Goal: Task Accomplishment & Management: Manage account settings

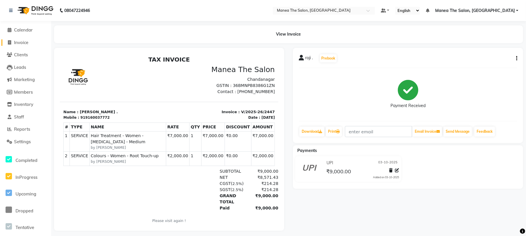
click at [24, 41] on span "Invoice" at bounding box center [21, 43] width 14 height 6
select select "7351"
select select "service"
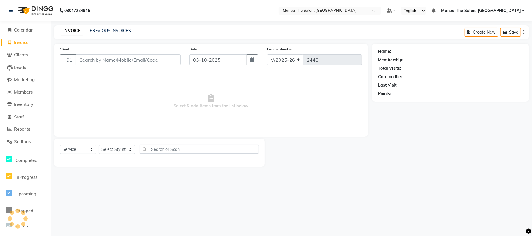
click at [107, 64] on input "Client" at bounding box center [128, 59] width 105 height 11
click at [107, 62] on input "Client" at bounding box center [128, 59] width 105 height 11
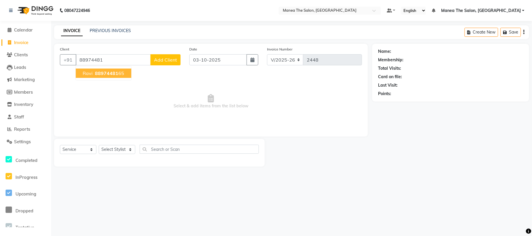
click at [113, 73] on span "88974481" at bounding box center [106, 73] width 23 height 6
type input "8897448165"
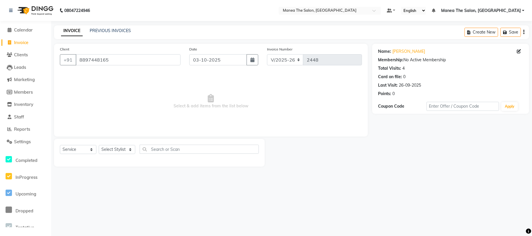
drag, startPoint x: 125, startPoint y: 143, endPoint x: 121, endPoint y: 150, distance: 8.1
click at [125, 143] on div "Select Service Product Membership Package Voucher Prepaid Gift Card Select Styl…" at bounding box center [159, 153] width 210 height 28
click at [121, 150] on select "Select Stylist Aman Azeem Divya Lakshmi Prasad Renuka shireesha Sulthana" at bounding box center [117, 149] width 36 height 9
select select "63576"
click at [99, 145] on select "Select Stylist Aman Azeem Divya Lakshmi Prasad Renuka shireesha Sulthana" at bounding box center [117, 149] width 36 height 9
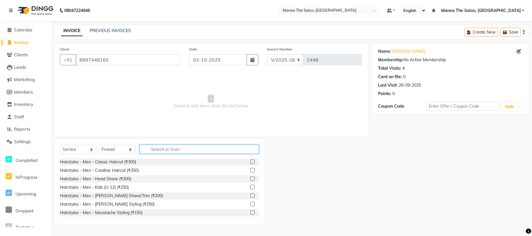
click at [172, 147] on input "text" at bounding box center [199, 149] width 119 height 9
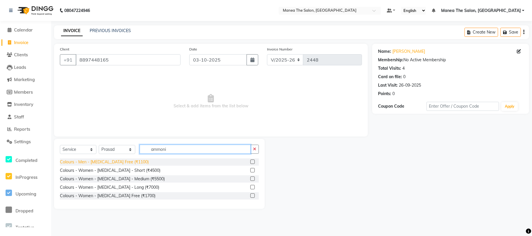
type input "ammoni"
click at [122, 162] on div "Colours - Men - [MEDICAL_DATA] Free (₹1100)" at bounding box center [104, 162] width 89 height 6
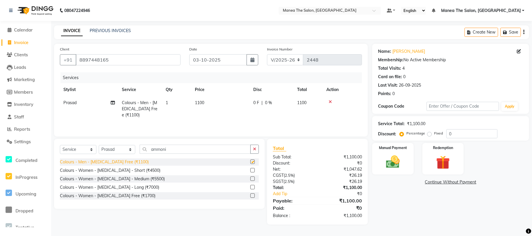
checkbox input "false"
click at [455, 135] on input "0" at bounding box center [471, 133] width 51 height 9
type input "15"
click at [394, 161] on img at bounding box center [392, 162] width 23 height 16
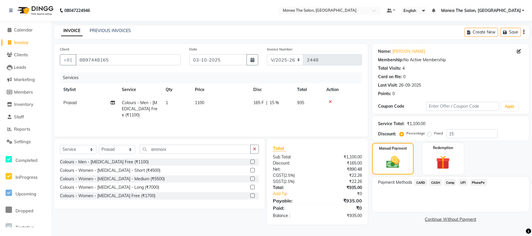
click at [464, 182] on span "UPI" at bounding box center [462, 182] width 9 height 7
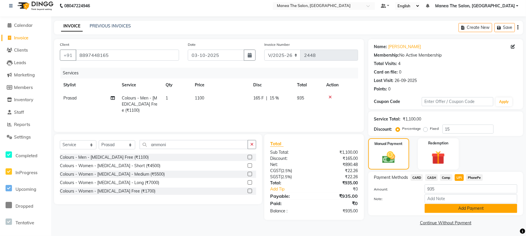
click at [474, 209] on button "Add Payment" at bounding box center [470, 208] width 93 height 9
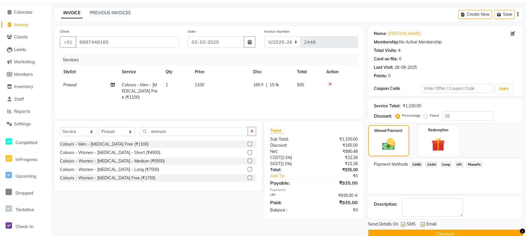
scroll to position [30, 0]
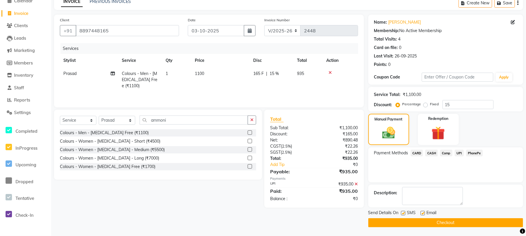
click at [453, 218] on button "Checkout" at bounding box center [445, 222] width 155 height 9
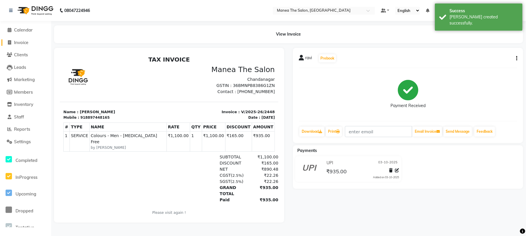
click at [23, 40] on span "Invoice" at bounding box center [21, 43] width 14 height 6
select select "service"
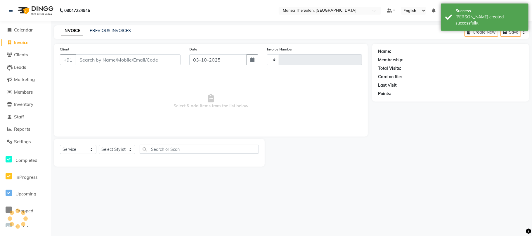
type input "2449"
select select "7351"
click at [116, 29] on link "PREVIOUS INVOICES" at bounding box center [110, 30] width 41 height 5
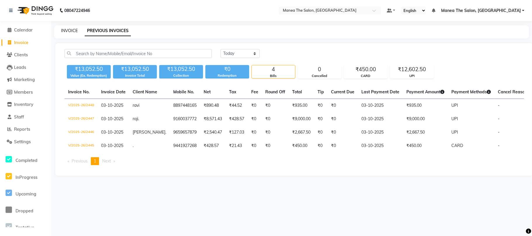
click at [69, 29] on link "INVOICE" at bounding box center [69, 30] width 17 height 5
select select "service"
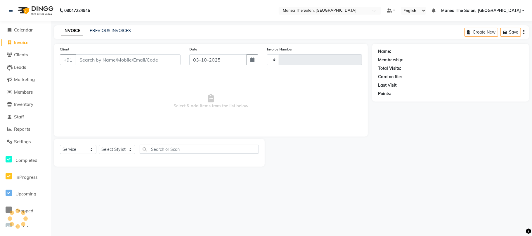
type input "2449"
select select "7351"
click at [109, 30] on link "PREVIOUS INVOICES" at bounding box center [110, 30] width 41 height 5
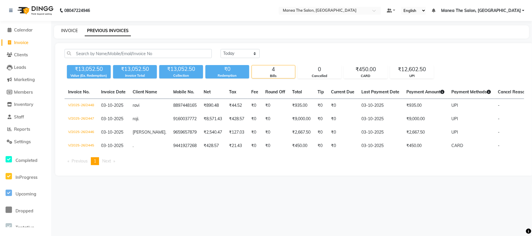
click at [70, 29] on link "INVOICE" at bounding box center [69, 30] width 17 height 5
select select "7351"
select select "service"
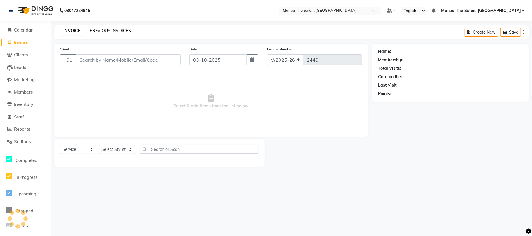
click at [107, 32] on link "PREVIOUS INVOICES" at bounding box center [110, 30] width 41 height 5
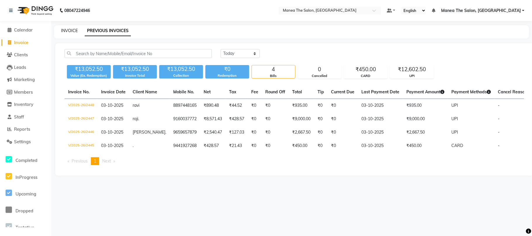
click at [67, 30] on link "INVOICE" at bounding box center [69, 30] width 17 height 5
select select "7351"
select select "service"
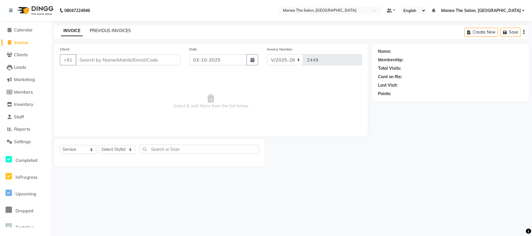
click at [104, 31] on link "PREVIOUS INVOICES" at bounding box center [110, 30] width 41 height 5
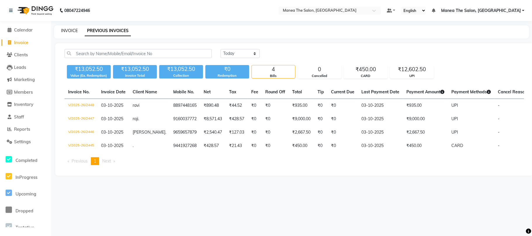
click at [68, 31] on link "INVOICE" at bounding box center [69, 30] width 17 height 5
select select "7351"
select select "service"
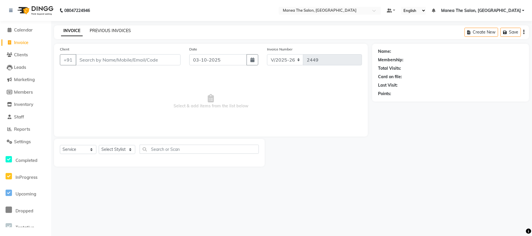
click at [102, 29] on link "PREVIOUS INVOICES" at bounding box center [110, 30] width 41 height 5
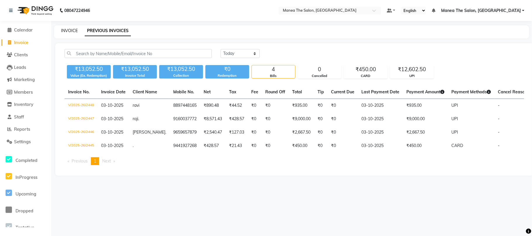
click at [72, 31] on link "INVOICE" at bounding box center [69, 30] width 17 height 5
select select "7351"
select select "service"
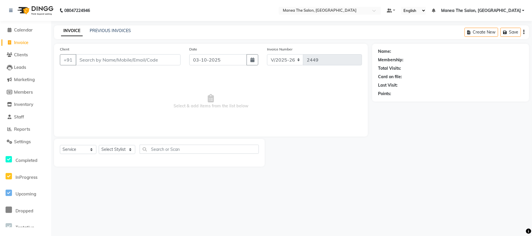
click at [111, 58] on input "Client" at bounding box center [128, 59] width 105 height 11
click at [119, 153] on select "Select Stylist [PERSON_NAME] Divya Lakshmi [PERSON_NAME] [PERSON_NAME]" at bounding box center [117, 149] width 36 height 9
click at [88, 60] on input "Client" at bounding box center [128, 59] width 105 height 11
drag, startPoint x: 109, startPoint y: 60, endPoint x: 103, endPoint y: 67, distance: 9.7
click at [103, 67] on div "Client +91" at bounding box center [119, 58] width 129 height 24
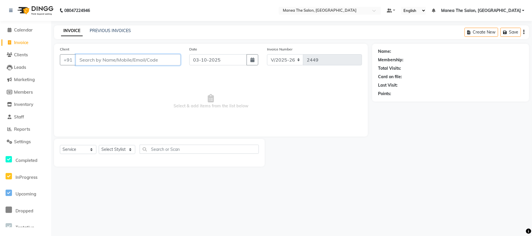
click at [109, 59] on input "Client" at bounding box center [128, 59] width 105 height 11
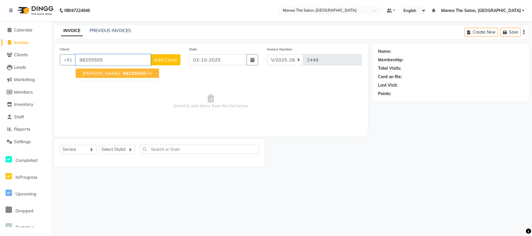
click at [123, 72] on span "98255555" at bounding box center [134, 73] width 23 height 6
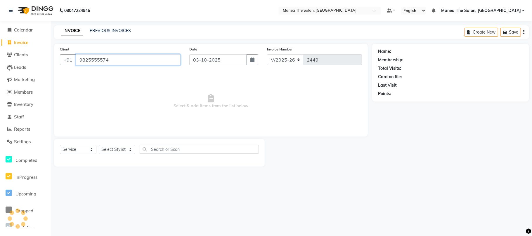
type input "9825555574"
click at [119, 140] on div "Select Service Product Membership Package Voucher Prepaid Gift Card Select Styl…" at bounding box center [159, 153] width 210 height 28
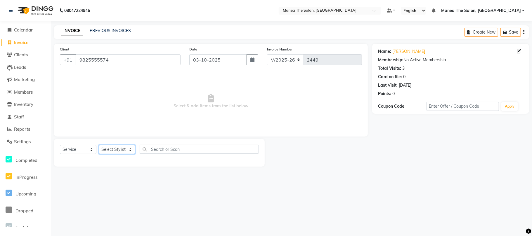
click at [116, 147] on select "Select Stylist [PERSON_NAME] Divya Lakshmi [PERSON_NAME] [PERSON_NAME]" at bounding box center [117, 149] width 36 height 9
select select "63582"
click at [99, 145] on select "Select Stylist [PERSON_NAME] Divya Lakshmi [PERSON_NAME] [PERSON_NAME]" at bounding box center [117, 149] width 36 height 9
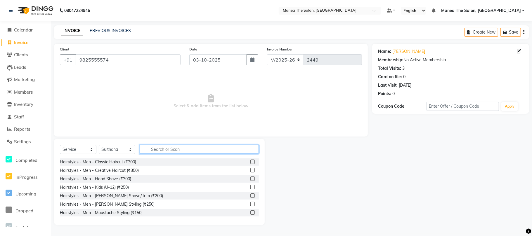
click at [158, 150] on input "text" at bounding box center [199, 149] width 119 height 9
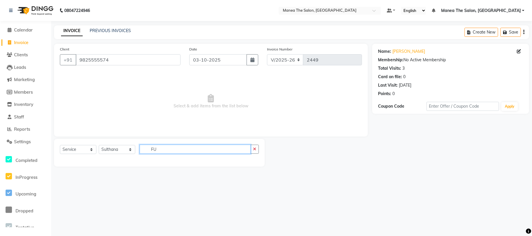
type input "F"
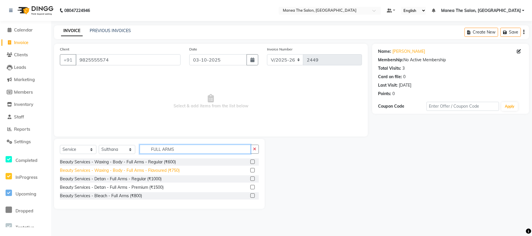
type input "FULL ARMS"
click at [159, 170] on div "Beauty Services - Waxing - Body - Full Arms - Flavoured (₹750)" at bounding box center [120, 171] width 120 height 6
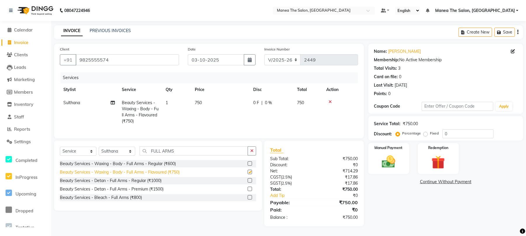
checkbox input "false"
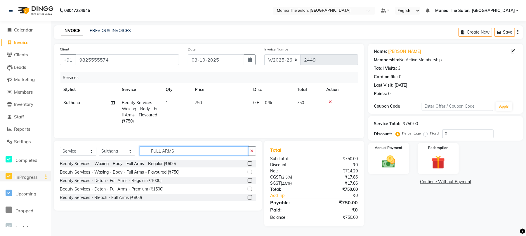
drag, startPoint x: 159, startPoint y: 160, endPoint x: 14, endPoint y: 172, distance: 145.9
click at [17, 172] on app-home "08047224946 Select Location × Manea The Salon, Chandanagar Default Panel My Pan…" at bounding box center [263, 117] width 526 height 235
type input "FULL LEGS"
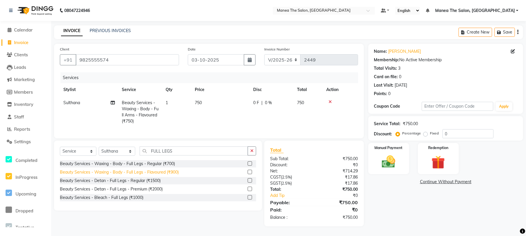
click at [147, 175] on div "Beauty Services - Waxing - Body - Full Legs - Flavoured (₹900)" at bounding box center [119, 172] width 119 height 6
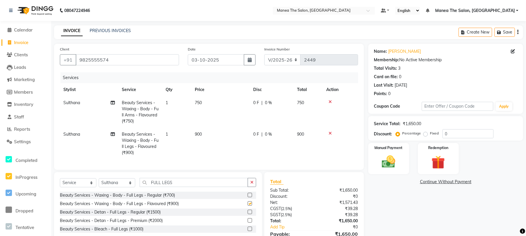
checkbox input "false"
drag, startPoint x: 172, startPoint y: 188, endPoint x: 87, endPoint y: 196, distance: 85.3
click at [87, 192] on div "Select Service Product Membership Package Voucher Prepaid Gift Card Select Styl…" at bounding box center [158, 185] width 196 height 14
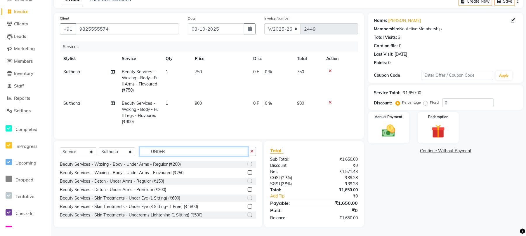
scroll to position [37, 0]
type input "UNDER"
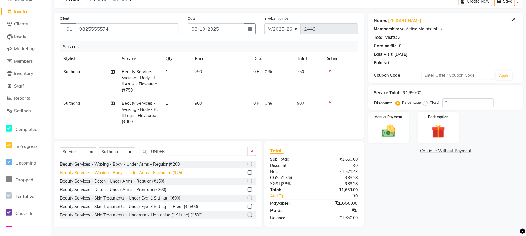
click at [175, 173] on div "Beauty Services - Waxing - Body - Under Arms - Flavoured (₹250)" at bounding box center [122, 173] width 125 height 6
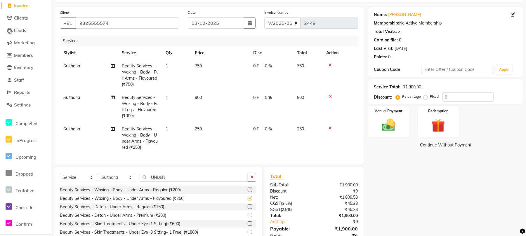
checkbox input "false"
drag, startPoint x: 177, startPoint y: 184, endPoint x: 5, endPoint y: 217, distance: 176.1
click at [7, 219] on app-home "08047224946 Select Location × Manea The Salon, Chandanagar Default Panel My Pan…" at bounding box center [263, 112] width 526 height 299
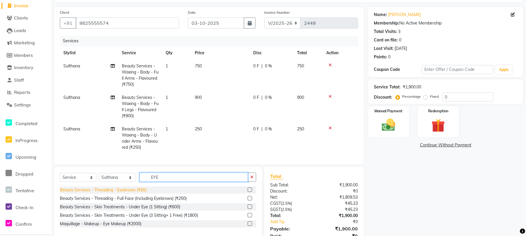
type input "EYE"
click at [125, 193] on div "Beauty Services - Threading - Eyebrows (₹60)" at bounding box center [103, 190] width 86 height 6
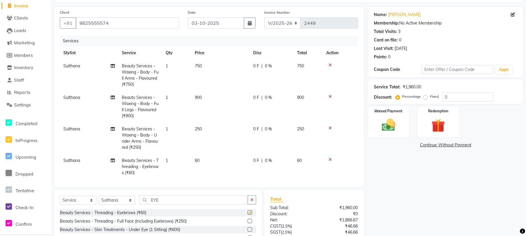
checkbox input "false"
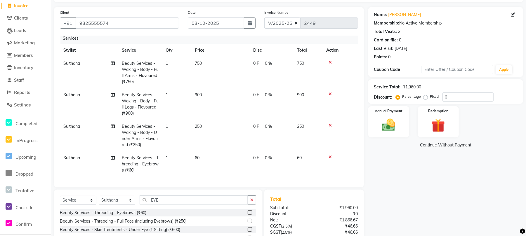
scroll to position [8, 0]
click at [170, 152] on td "1" at bounding box center [176, 164] width 29 height 25
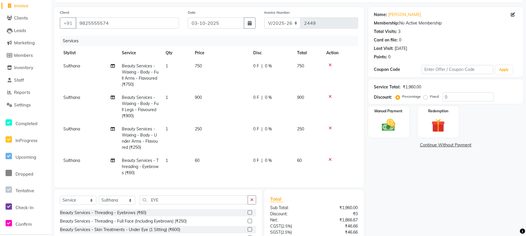
select select "63582"
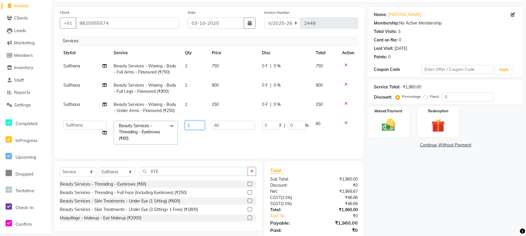
click at [194, 126] on input "1" at bounding box center [195, 125] width 20 height 9
type input "2"
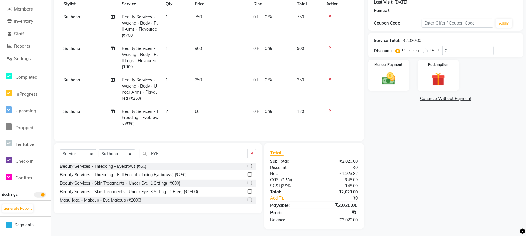
scroll to position [85, 0]
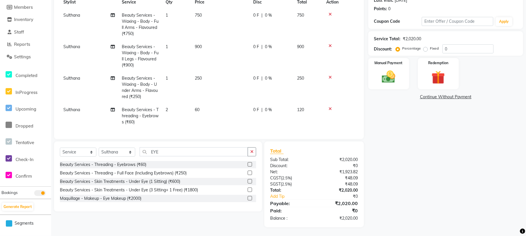
click at [466, 43] on div "Service Total: ₹2,020.00 Discount: Percentage Fixed 0" at bounding box center [445, 44] width 143 height 20
click at [464, 45] on input "0" at bounding box center [467, 48] width 51 height 9
type input "1"
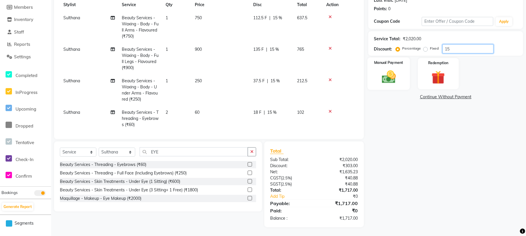
type input "15"
click at [391, 79] on img at bounding box center [388, 77] width 23 height 16
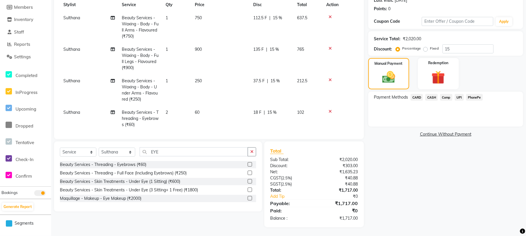
click at [460, 99] on span "UPI" at bounding box center [459, 97] width 9 height 7
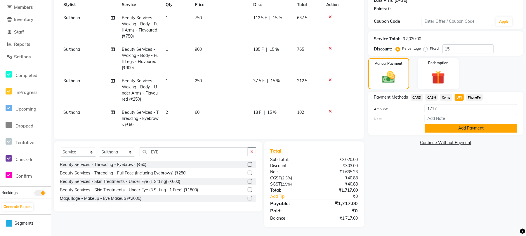
click at [468, 128] on button "Add Payment" at bounding box center [470, 128] width 93 height 9
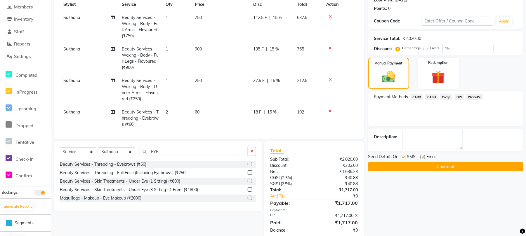
scroll to position [97, 0]
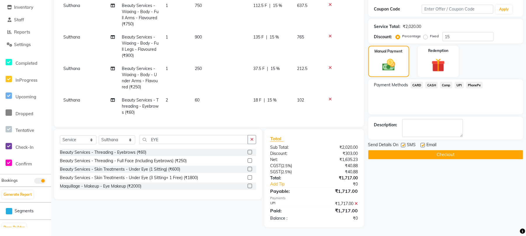
click at [458, 153] on button "Checkout" at bounding box center [445, 154] width 155 height 9
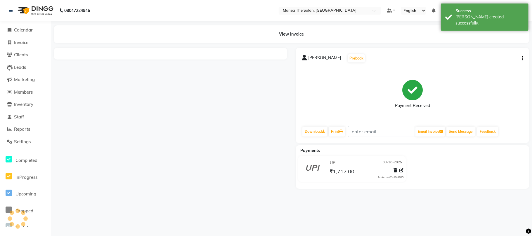
click at [15, 37] on li "Invoice" at bounding box center [25, 42] width 51 height 13
click at [24, 44] on span "Invoice" at bounding box center [21, 43] width 14 height 6
select select "service"
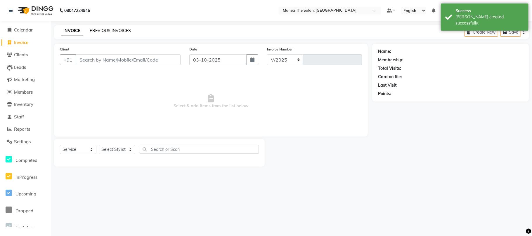
select select "7351"
type input "2450"
click at [130, 29] on link "PREVIOUS INVOICES" at bounding box center [110, 30] width 41 height 5
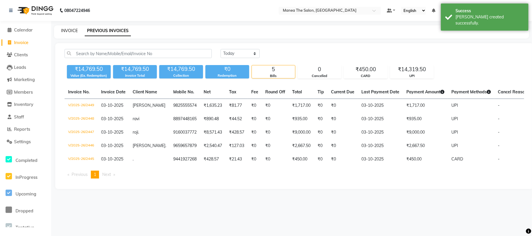
click at [69, 30] on link "INVOICE" at bounding box center [69, 30] width 17 height 5
select select "service"
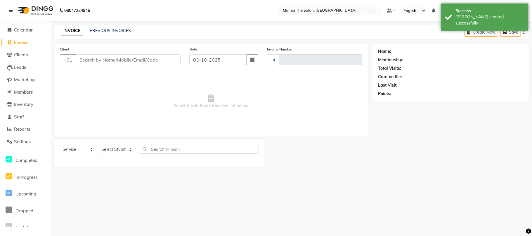
type input "2450"
select select "7351"
click at [112, 30] on link "PREVIOUS INVOICES" at bounding box center [110, 30] width 41 height 5
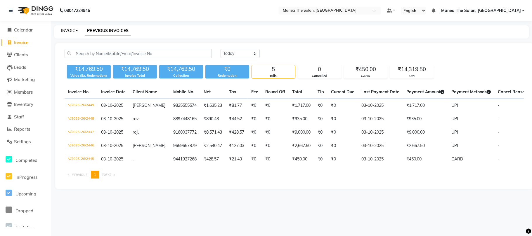
click at [69, 30] on link "INVOICE" at bounding box center [69, 30] width 17 height 5
select select "service"
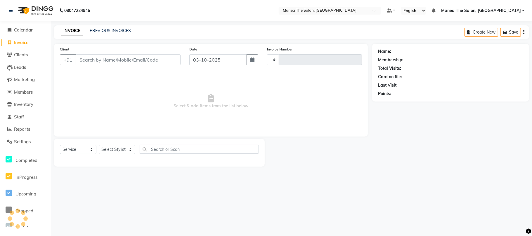
type input "2450"
select select "7351"
click at [108, 28] on link "PREVIOUS INVOICES" at bounding box center [110, 30] width 41 height 5
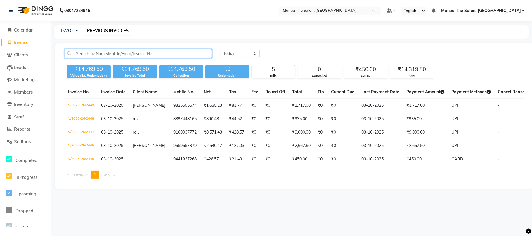
click at [117, 52] on input "text" at bounding box center [138, 53] width 147 height 9
click at [68, 32] on link "INVOICE" at bounding box center [69, 30] width 17 height 5
select select "service"
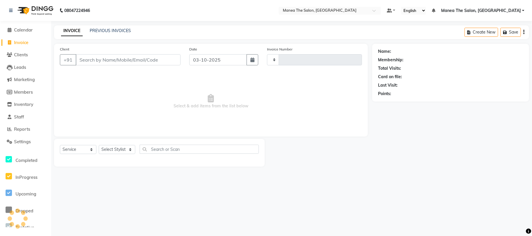
type input "2450"
select select "7351"
click at [120, 154] on select "Select Stylist [PERSON_NAME] Divya Lakshmi [PERSON_NAME] [PERSON_NAME]" at bounding box center [117, 149] width 36 height 9
click at [99, 145] on select "Select Stylist [PERSON_NAME] Divya Lakshmi [PERSON_NAME] [PERSON_NAME]" at bounding box center [117, 149] width 36 height 9
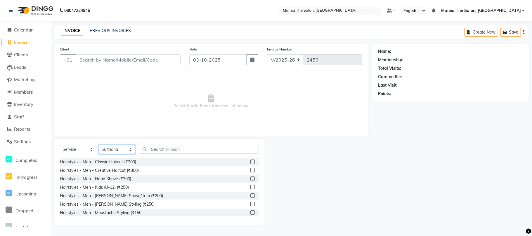
click at [118, 152] on select "Select Stylist [PERSON_NAME] Divya Lakshmi [PERSON_NAME] [PERSON_NAME]" at bounding box center [117, 149] width 36 height 9
click at [99, 145] on select "Select Stylist [PERSON_NAME] Divya Lakshmi [PERSON_NAME] [PERSON_NAME]" at bounding box center [117, 149] width 36 height 9
click at [119, 149] on select "Select Stylist [PERSON_NAME] Divya Lakshmi [PERSON_NAME] [PERSON_NAME]" at bounding box center [117, 149] width 36 height 9
select select "63577"
click at [99, 145] on select "Select Stylist [PERSON_NAME] Divya Lakshmi [PERSON_NAME] [PERSON_NAME]" at bounding box center [117, 149] width 36 height 9
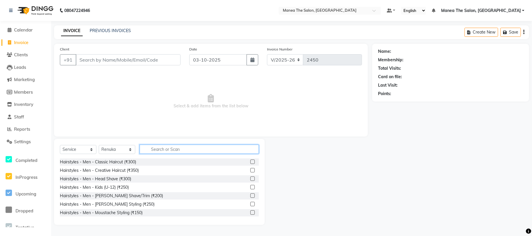
click at [166, 145] on input "text" at bounding box center [199, 149] width 119 height 9
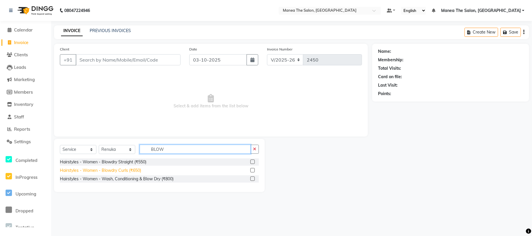
type input "BLOW"
click at [121, 170] on div "Hairstyles - Women - Blowdry Curls (₹650)" at bounding box center [100, 171] width 81 height 6
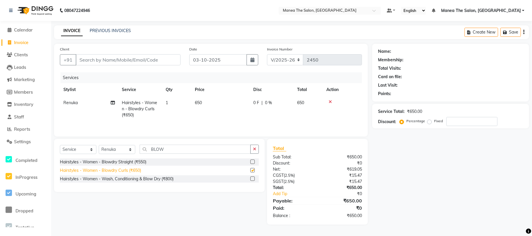
checkbox input "false"
click at [123, 150] on select "Select Stylist [PERSON_NAME] Divya Lakshmi [PERSON_NAME] [PERSON_NAME]" at bounding box center [117, 149] width 36 height 9
click at [99, 147] on select "Select Stylist [PERSON_NAME] Divya Lakshmi [PERSON_NAME] [PERSON_NAME]" at bounding box center [117, 149] width 36 height 9
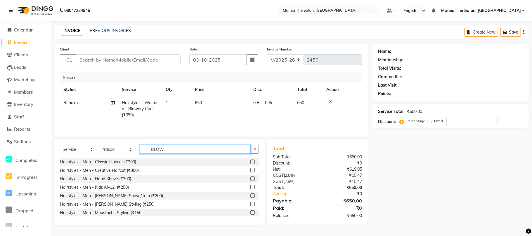
drag, startPoint x: 165, startPoint y: 152, endPoint x: 96, endPoint y: 159, distance: 69.3
click at [96, 159] on div "Select Service Product Membership Package Voucher Prepaid Gift Card Select Styl…" at bounding box center [159, 152] width 199 height 14
click at [114, 147] on select "Select Stylist [PERSON_NAME] Divya Lakshmi [PERSON_NAME] [PERSON_NAME]" at bounding box center [117, 149] width 36 height 9
select select "63586"
click at [99, 147] on select "Select Stylist [PERSON_NAME] Divya Lakshmi [PERSON_NAME] [PERSON_NAME]" at bounding box center [117, 149] width 36 height 9
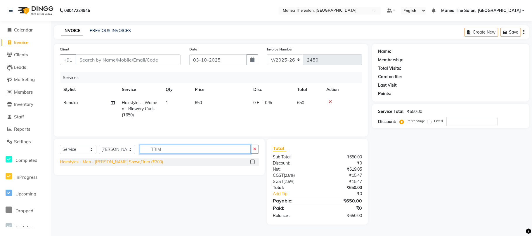
type input "TRIM"
click at [113, 163] on div "Hairstyles - Men - [PERSON_NAME] Shave/Trim (₹200)" at bounding box center [111, 162] width 103 height 6
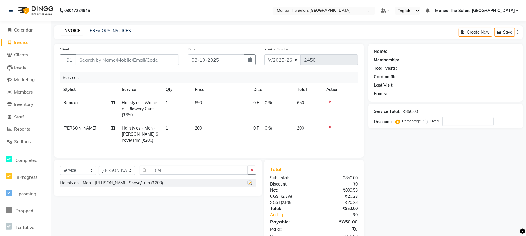
checkbox input "false"
drag, startPoint x: 170, startPoint y: 176, endPoint x: 74, endPoint y: 190, distance: 97.6
click at [74, 190] on div "Select Service Product Membership Package Voucher Prepaid Gift Card Select Styl…" at bounding box center [158, 178] width 208 height 36
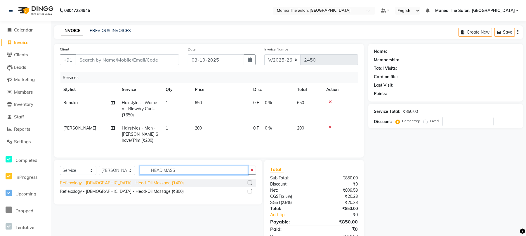
type input "HEAD MASS"
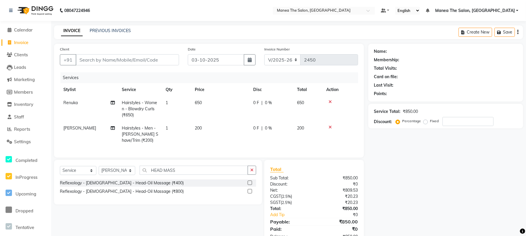
click at [141, 186] on div "Reflexology - [DEMOGRAPHIC_DATA] - Head-Oil Massage (₹400)" at bounding box center [122, 183] width 124 height 6
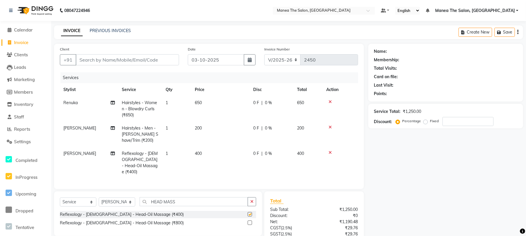
checkbox input "false"
click at [78, 220] on div "Select Service Product Membership Package Voucher Prepaid Gift Card Select Styl…" at bounding box center [158, 214] width 208 height 45
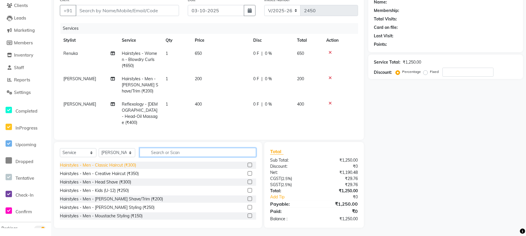
scroll to position [50, 0]
click at [123, 165] on div "Hairstyles - Men - Classic Haircut (₹300)" at bounding box center [98, 165] width 76 height 6
checkbox input "false"
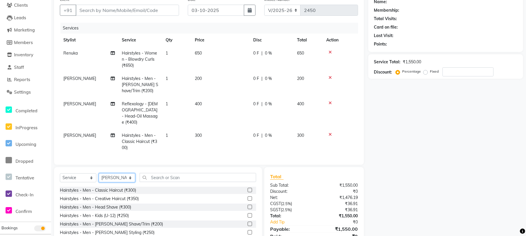
click at [118, 179] on select "Select Stylist [PERSON_NAME] Divya Lakshmi [PERSON_NAME] [PERSON_NAME]" at bounding box center [117, 177] width 36 height 9
select select "63576"
click at [99, 173] on select "Select Stylist [PERSON_NAME] Divya Lakshmi [PERSON_NAME] [PERSON_NAME]" at bounding box center [117, 177] width 36 height 9
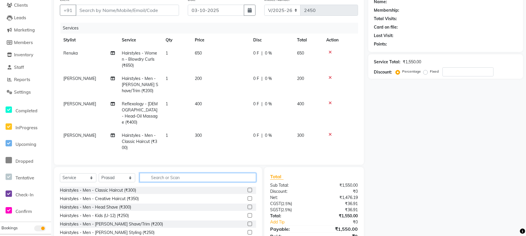
click at [182, 176] on input "text" at bounding box center [198, 177] width 116 height 9
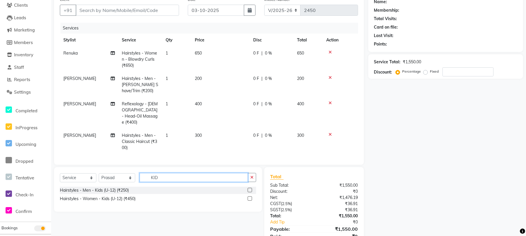
type input "KID"
click at [332, 133] on div at bounding box center [340, 135] width 28 height 4
click at [330, 133] on icon at bounding box center [329, 135] width 3 height 4
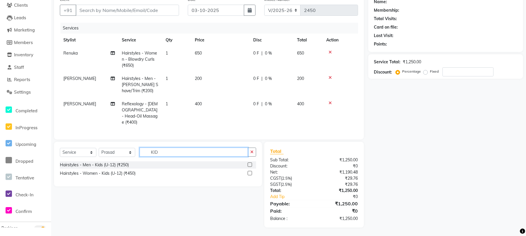
click at [187, 151] on input "KID" at bounding box center [194, 152] width 108 height 9
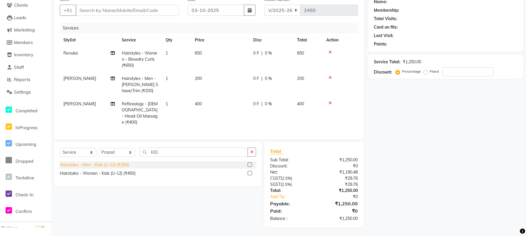
click at [119, 163] on div "Hairstyles - Men - Kids (U-12) (₹250)" at bounding box center [94, 165] width 69 height 6
checkbox input "false"
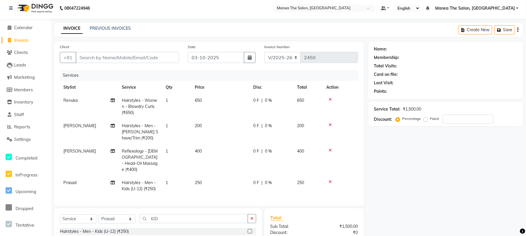
scroll to position [69, 0]
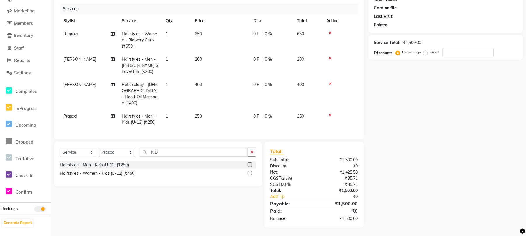
click at [454, 58] on div "Service Total: ₹1,500.00 Discount: Percentage Fixed" at bounding box center [445, 47] width 155 height 25
click at [454, 53] on input "number" at bounding box center [467, 52] width 51 height 9
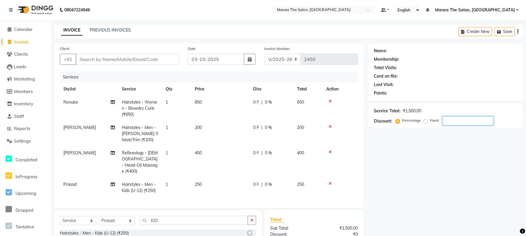
scroll to position [0, 0]
click at [111, 59] on input "Client" at bounding box center [127, 59] width 103 height 11
type input "9"
type input "0"
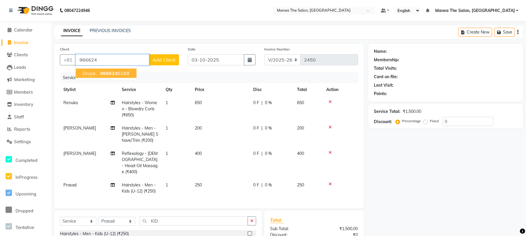
click at [117, 74] on ngb-highlight "966624 6168" at bounding box center [114, 73] width 30 height 6
type input "9666246168"
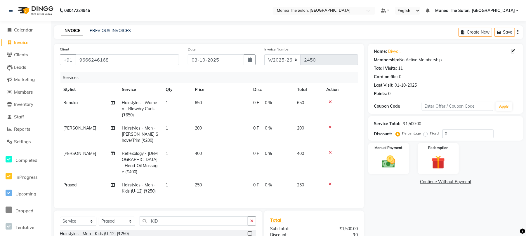
scroll to position [69, 0]
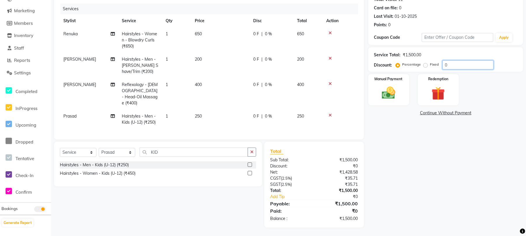
click at [467, 69] on input "0" at bounding box center [467, 64] width 51 height 9
type input "1"
type input "15"
click at [389, 96] on img at bounding box center [388, 93] width 23 height 16
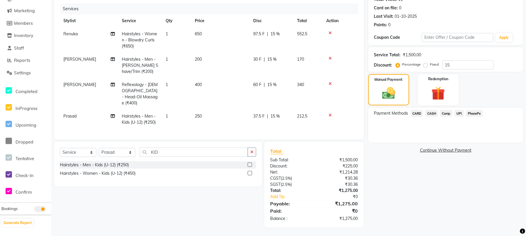
click at [462, 114] on span "UPI" at bounding box center [459, 113] width 9 height 7
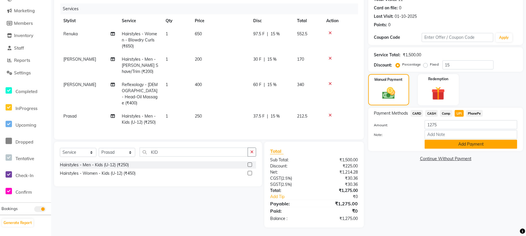
click at [465, 141] on button "Add Payment" at bounding box center [470, 144] width 93 height 9
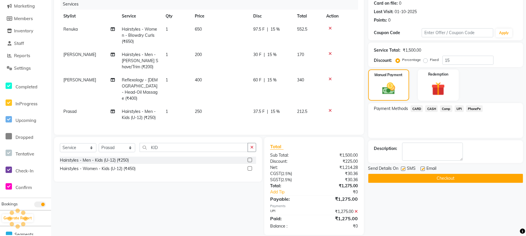
scroll to position [81, 0]
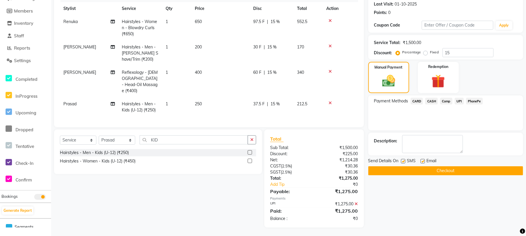
click at [433, 170] on button "Checkout" at bounding box center [445, 170] width 155 height 9
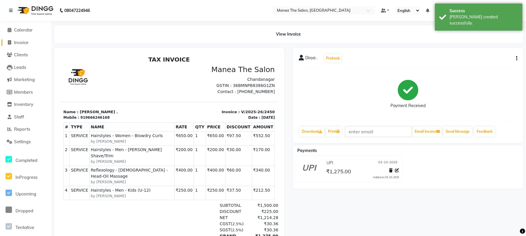
click at [21, 40] on span "Invoice" at bounding box center [21, 43] width 14 height 6
select select "service"
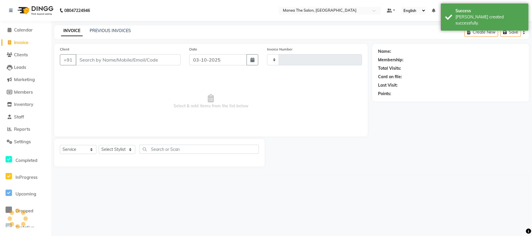
type input "2451"
select select "7351"
click at [110, 29] on link "PREVIOUS INVOICES" at bounding box center [110, 30] width 41 height 5
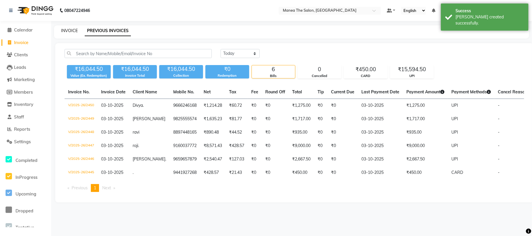
click at [69, 31] on link "INVOICE" at bounding box center [69, 30] width 17 height 5
select select "7351"
select select "service"
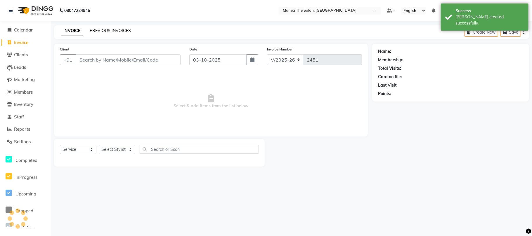
click at [114, 29] on link "PREVIOUS INVOICES" at bounding box center [110, 30] width 41 height 5
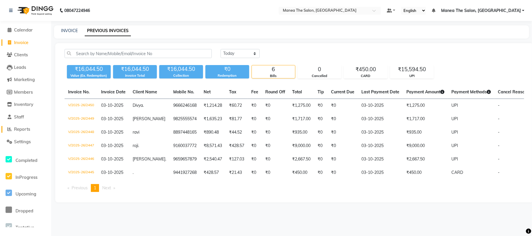
click at [16, 129] on span "Reports" at bounding box center [22, 129] width 16 height 6
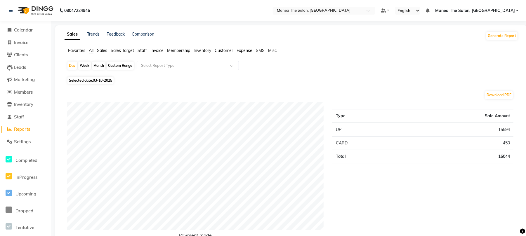
click at [97, 66] on div "Month" at bounding box center [98, 66] width 13 height 8
select select "10"
select select "2025"
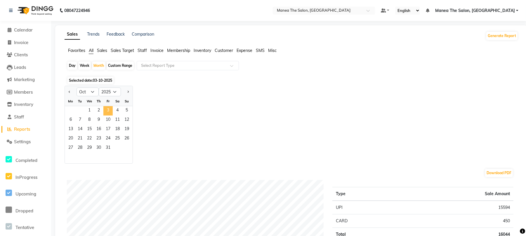
click at [105, 111] on span "3" at bounding box center [107, 110] width 9 height 9
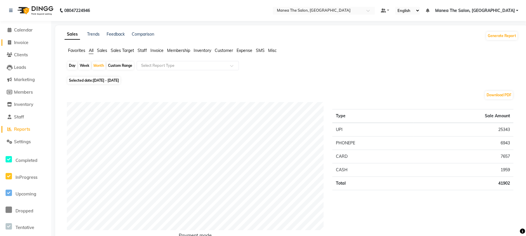
click at [22, 43] on span "Invoice" at bounding box center [21, 43] width 14 height 6
select select "7351"
select select "service"
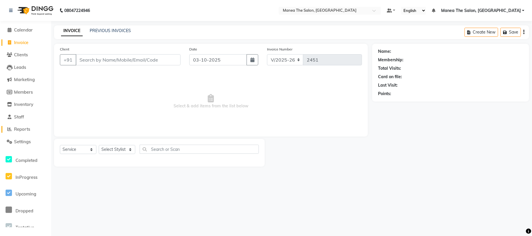
click at [24, 128] on span "Reports" at bounding box center [22, 129] width 16 height 6
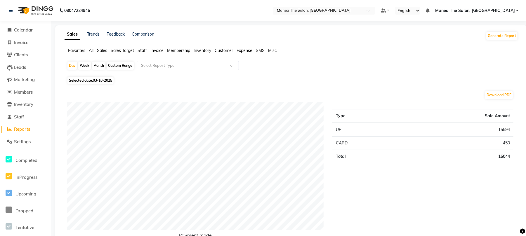
click at [84, 67] on div "Week" at bounding box center [84, 66] width 13 height 8
select select "10"
select select "2025"
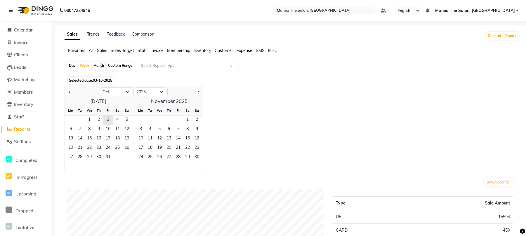
click at [100, 65] on div "Month" at bounding box center [98, 66] width 13 height 8
select select "10"
select select "2025"
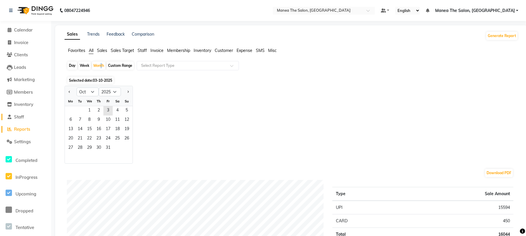
click at [20, 117] on span "Staff" at bounding box center [19, 117] width 10 height 6
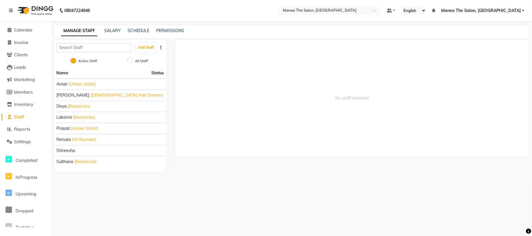
click at [24, 138] on li "Settings" at bounding box center [25, 142] width 51 height 13
click at [23, 130] on span "Reports" at bounding box center [22, 129] width 16 height 6
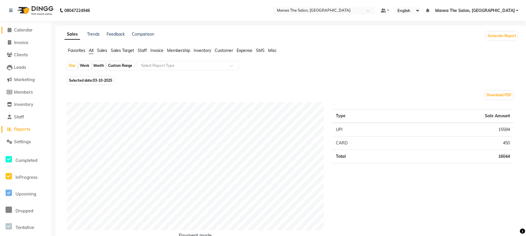
click at [19, 29] on span "Calendar" at bounding box center [23, 30] width 19 height 6
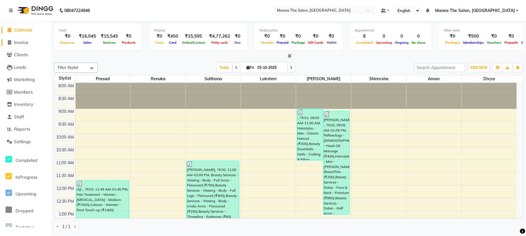
click at [26, 41] on span "Invoice" at bounding box center [21, 43] width 14 height 6
select select "service"
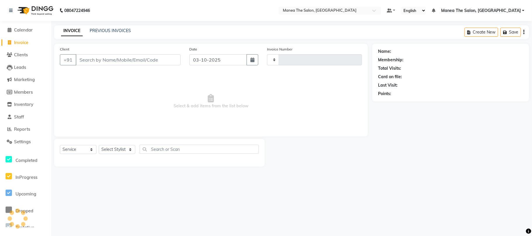
type input "2451"
select select "7351"
click at [122, 30] on link "PREVIOUS INVOICES" at bounding box center [110, 30] width 41 height 5
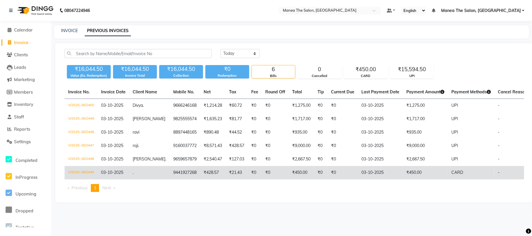
click at [374, 175] on td "03-10-2025" at bounding box center [380, 172] width 45 height 13
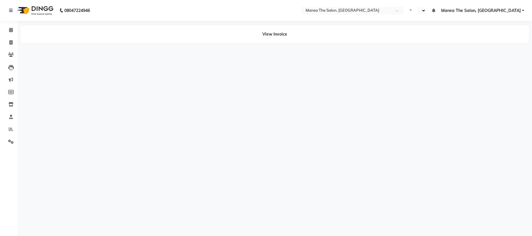
select select "en"
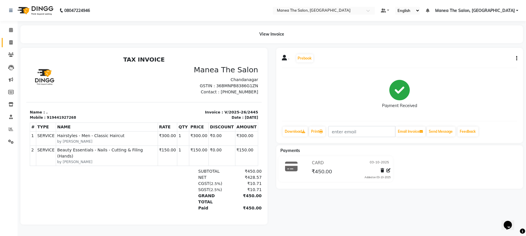
click at [10, 38] on link "Invoice" at bounding box center [9, 43] width 14 height 10
select select "service"
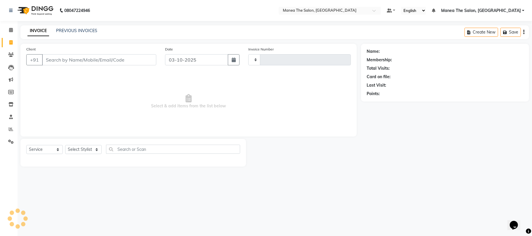
type input "2451"
select select "7351"
click at [68, 30] on link "PREVIOUS INVOICES" at bounding box center [76, 30] width 41 height 5
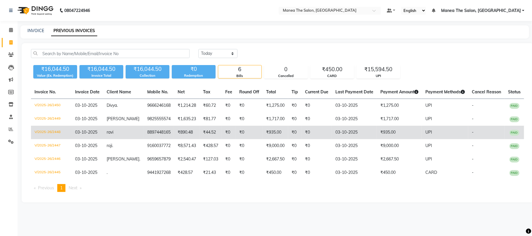
click at [327, 132] on td "₹0" at bounding box center [316, 132] width 30 height 13
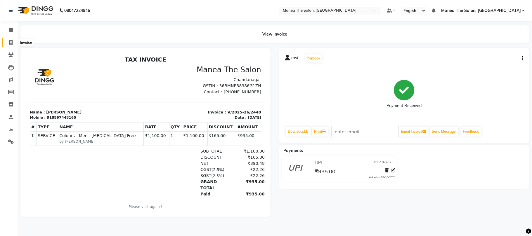
click at [11, 40] on icon at bounding box center [10, 42] width 3 height 4
select select "service"
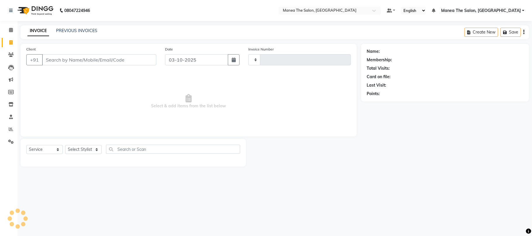
type input "2451"
select select "7351"
click at [12, 128] on icon at bounding box center [11, 129] width 4 height 4
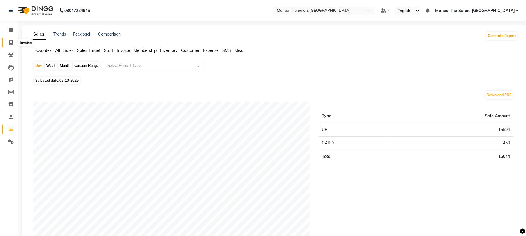
click at [12, 42] on icon at bounding box center [10, 42] width 3 height 4
select select "7351"
select select "service"
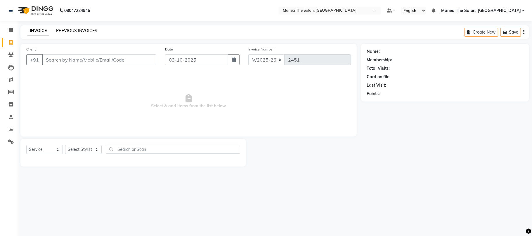
click at [72, 28] on link "PREVIOUS INVOICES" at bounding box center [76, 30] width 41 height 5
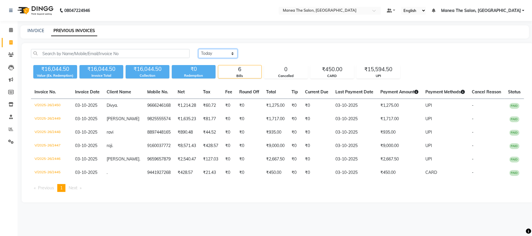
click at [207, 51] on select "Today Yesterday Custom Range" at bounding box center [217, 53] width 39 height 9
select select "yesterday"
click at [198, 49] on select "Today Yesterday Custom Range" at bounding box center [217, 53] width 39 height 9
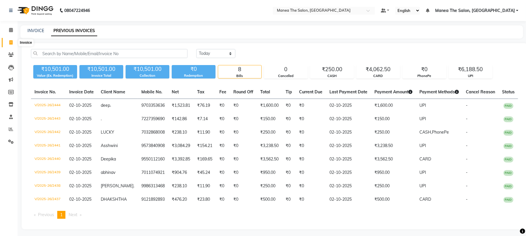
click at [7, 41] on span at bounding box center [11, 42] width 10 height 7
select select "service"
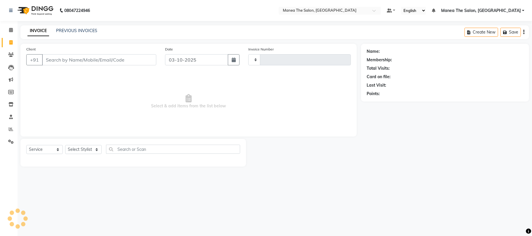
type input "2451"
select select "7351"
click at [8, 128] on span at bounding box center [11, 129] width 10 height 7
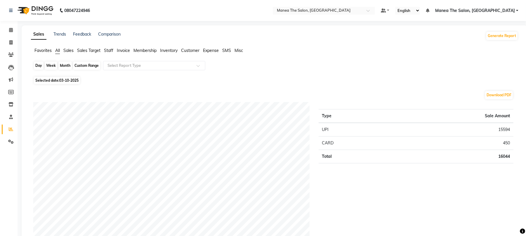
click at [40, 65] on div "Day" at bounding box center [39, 66] width 10 height 8
select select "10"
select select "2025"
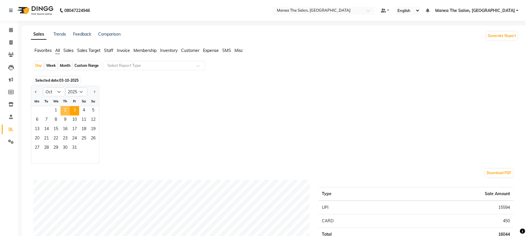
click at [62, 109] on span "2" at bounding box center [64, 110] width 9 height 9
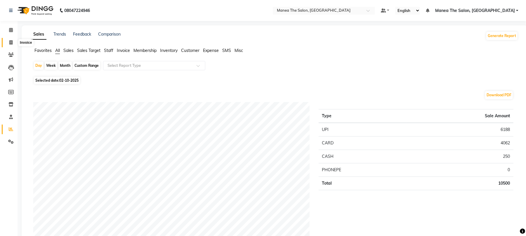
click at [12, 42] on icon at bounding box center [10, 42] width 3 height 4
select select "service"
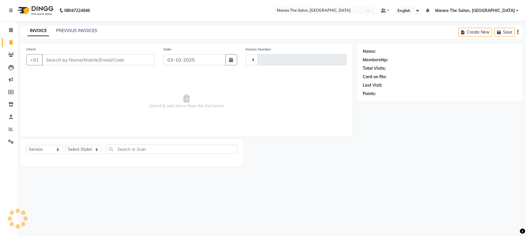
type input "2451"
select select "7351"
click at [8, 131] on span at bounding box center [11, 129] width 10 height 7
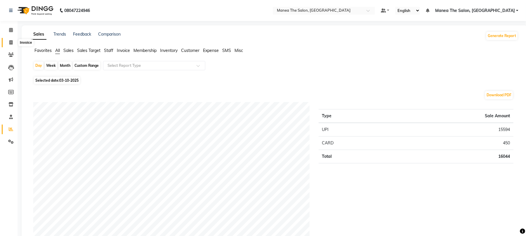
click at [10, 45] on icon at bounding box center [10, 42] width 3 height 4
select select "service"
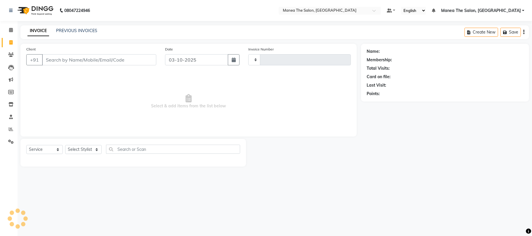
type input "2451"
select select "7351"
click at [69, 29] on link "PREVIOUS INVOICES" at bounding box center [76, 30] width 41 height 5
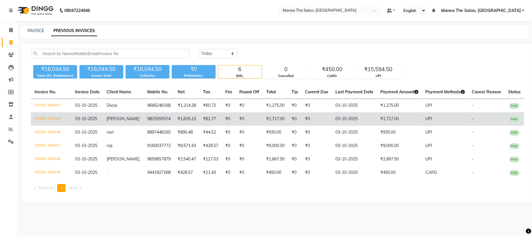
click at [355, 117] on td "03-10-2025" at bounding box center [354, 118] width 45 height 13
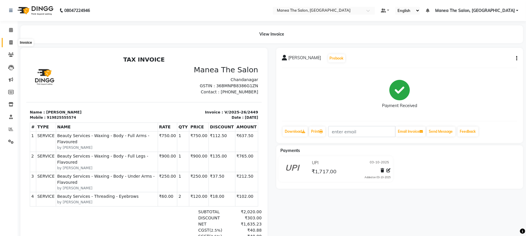
click at [7, 45] on span at bounding box center [11, 42] width 10 height 7
select select "7351"
select select "service"
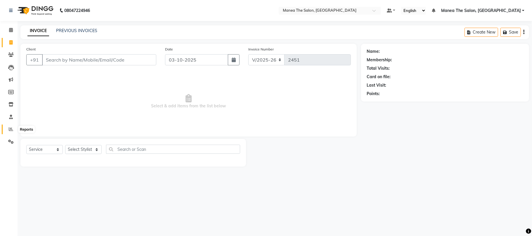
click at [9, 128] on icon at bounding box center [11, 129] width 4 height 4
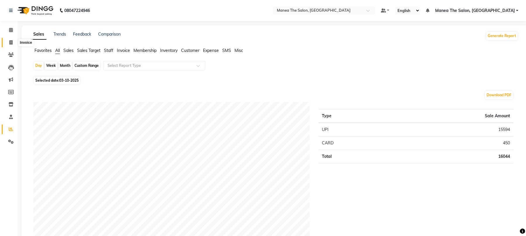
click at [9, 43] on icon at bounding box center [10, 42] width 3 height 4
select select "7351"
select select "service"
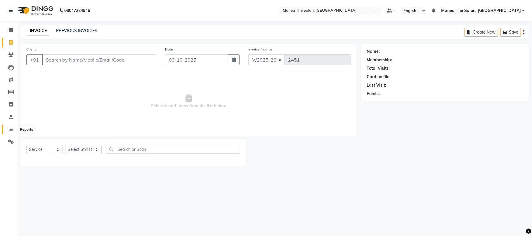
click at [10, 126] on span at bounding box center [11, 129] width 10 height 7
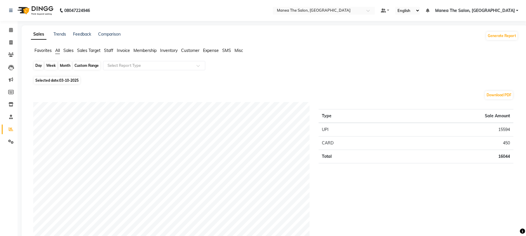
click at [41, 67] on div "Day" at bounding box center [39, 66] width 10 height 8
select select "10"
select select "2025"
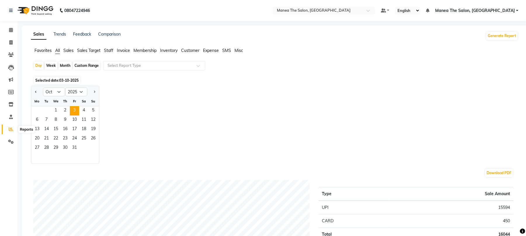
click at [10, 129] on icon at bounding box center [11, 129] width 4 height 4
click at [12, 46] on link "Invoice" at bounding box center [9, 43] width 14 height 10
select select "7351"
select select "service"
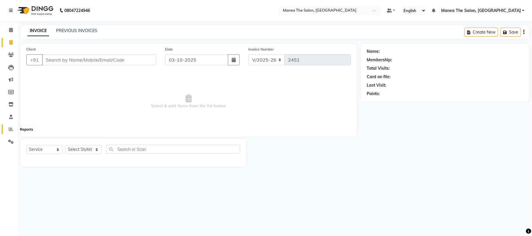
click at [8, 128] on span at bounding box center [11, 129] width 10 height 7
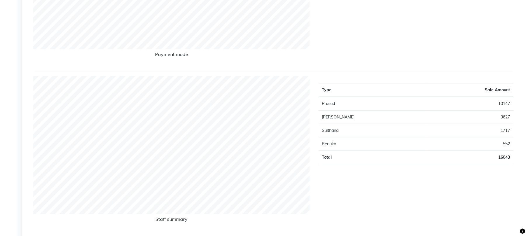
scroll to position [194, 0]
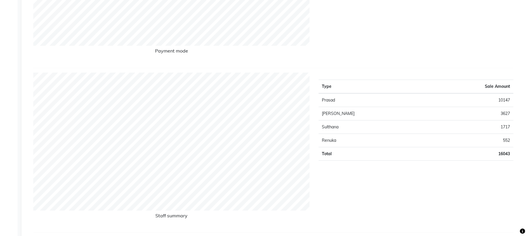
click at [505, 142] on td "552" at bounding box center [469, 140] width 87 height 13
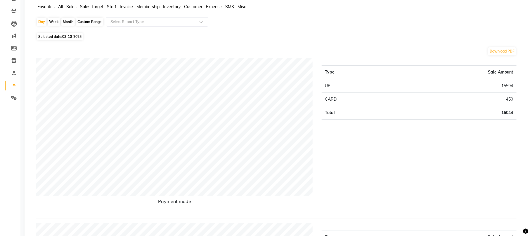
scroll to position [0, 0]
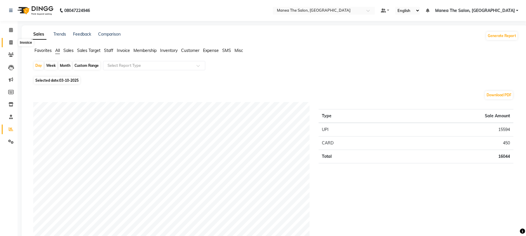
click at [9, 40] on icon at bounding box center [10, 42] width 3 height 4
select select "service"
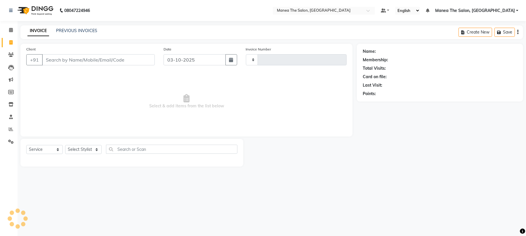
type input "2451"
select select "7351"
click at [74, 31] on link "PREVIOUS INVOICES" at bounding box center [76, 30] width 41 height 5
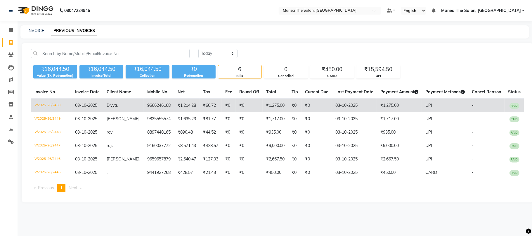
click at [388, 102] on td "₹1,275.00" at bounding box center [399, 106] width 45 height 14
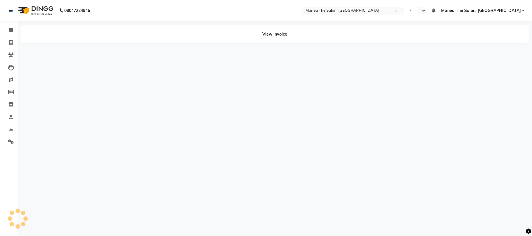
select select "en"
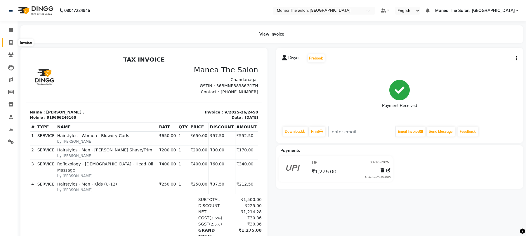
drag, startPoint x: 11, startPoint y: 41, endPoint x: 10, endPoint y: 45, distance: 3.4
click at [11, 42] on icon at bounding box center [10, 42] width 3 height 4
select select "7351"
select select "service"
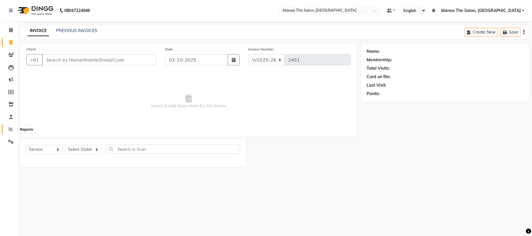
drag, startPoint x: 12, startPoint y: 129, endPoint x: 19, endPoint y: 132, distance: 8.2
click at [12, 129] on icon at bounding box center [11, 129] width 4 height 4
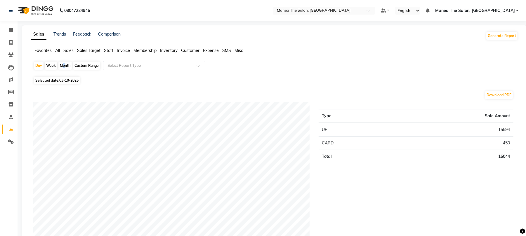
click at [61, 62] on div "Month" at bounding box center [64, 66] width 13 height 8
select select "10"
select select "2025"
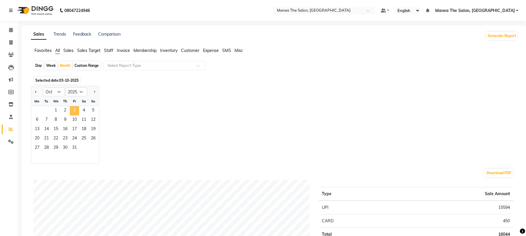
click at [72, 108] on span "3" at bounding box center [74, 110] width 9 height 9
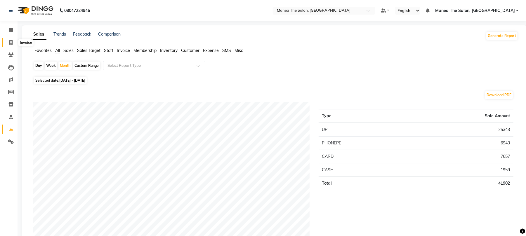
click at [9, 43] on icon at bounding box center [10, 42] width 3 height 4
select select "service"
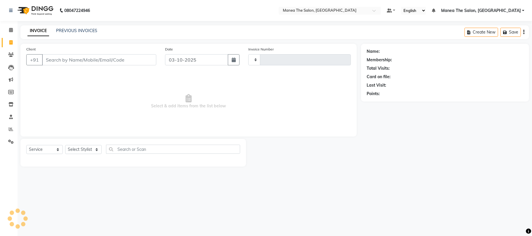
type input "2451"
select select "7351"
click at [8, 43] on span at bounding box center [11, 42] width 10 height 7
select select "service"
type input "2451"
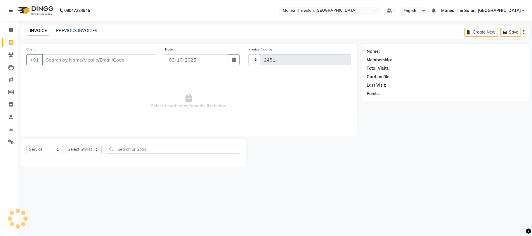
select select "7351"
click at [105, 56] on input "Client" at bounding box center [99, 59] width 114 height 11
click at [102, 63] on input "Client" at bounding box center [99, 59] width 114 height 11
click at [104, 59] on input "Client" at bounding box center [99, 59] width 114 height 11
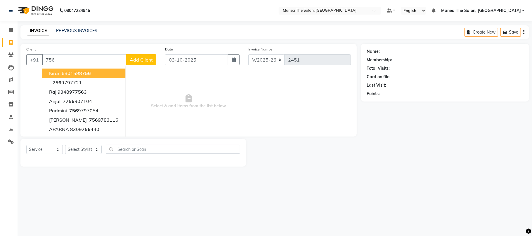
click at [85, 73] on span "756" at bounding box center [86, 73] width 9 height 6
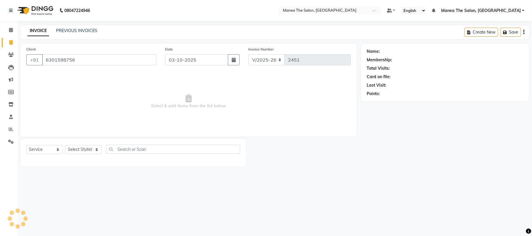
type input "6301598756"
click at [72, 149] on select "Select Stylist [PERSON_NAME] Divya Lakshmi [PERSON_NAME] [PERSON_NAME]" at bounding box center [83, 149] width 36 height 9
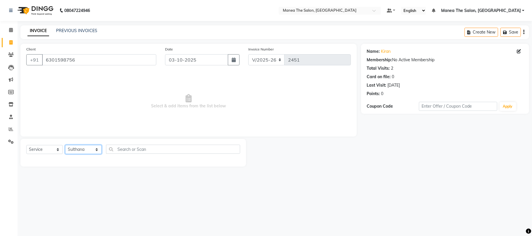
click at [65, 145] on select "Select Stylist [PERSON_NAME] Divya Lakshmi [PERSON_NAME] [PERSON_NAME]" at bounding box center [83, 149] width 36 height 9
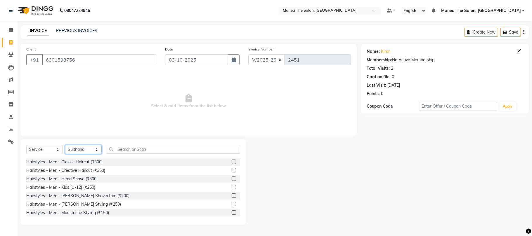
click at [74, 147] on select "Select Stylist [PERSON_NAME] Divya Lakshmi [PERSON_NAME] [PERSON_NAME]" at bounding box center [83, 149] width 36 height 9
select select "63576"
click at [65, 145] on select "Select Stylist [PERSON_NAME] Divya Lakshmi [PERSON_NAME] [PERSON_NAME]" at bounding box center [83, 149] width 36 height 9
click at [232, 196] on label at bounding box center [234, 196] width 4 height 4
click at [232, 196] on input "checkbox" at bounding box center [234, 196] width 4 height 4
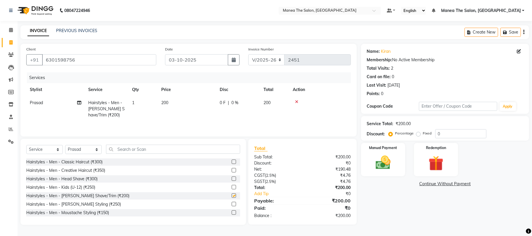
checkbox input "false"
click at [450, 133] on input "0" at bounding box center [460, 133] width 51 height 9
type input "15"
click at [359, 177] on div "Total Sub Total: ₹200.00 Discount: ₹30.00 Net: ₹161.90 CGST ( 2.5% ) ₹4.05 SGST…" at bounding box center [303, 182] width 115 height 86
click at [372, 169] on img at bounding box center [382, 163] width 25 height 18
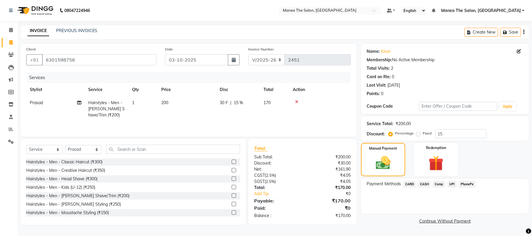
click at [455, 182] on span "UPI" at bounding box center [451, 184] width 9 height 7
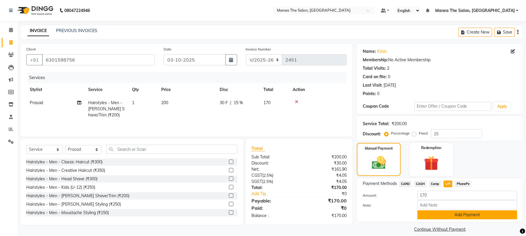
click at [439, 214] on button "Add Payment" at bounding box center [467, 214] width 100 height 9
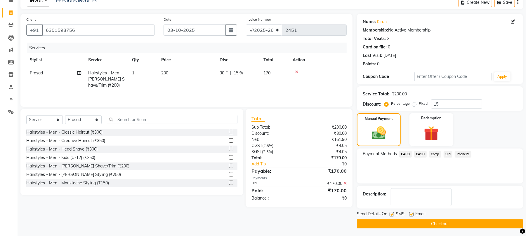
scroll to position [32, 0]
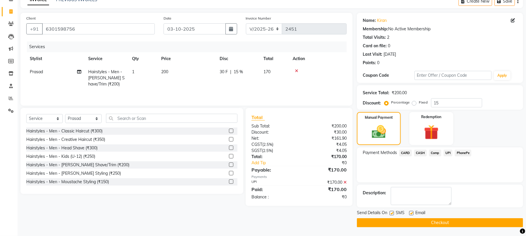
click at [397, 222] on button "Checkout" at bounding box center [440, 222] width 166 height 9
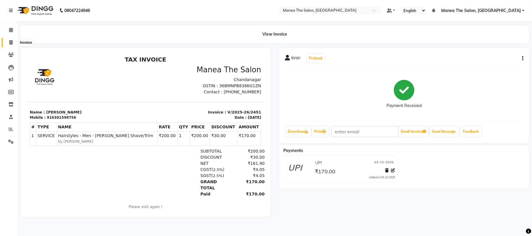
click at [13, 41] on span at bounding box center [11, 42] width 10 height 7
select select "service"
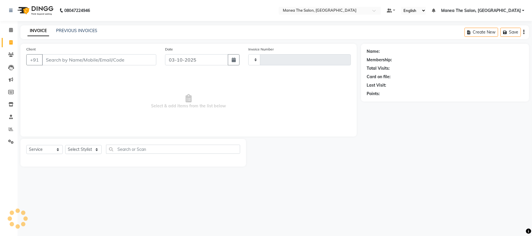
type input "2452"
select select "7351"
click at [73, 25] on div "INVOICE PREVIOUS INVOICES Create New Save" at bounding box center [274, 32] width 508 height 14
click at [84, 30] on link "PREVIOUS INVOICES" at bounding box center [76, 30] width 41 height 5
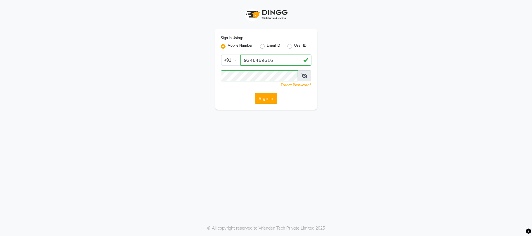
click at [261, 98] on button "Sign In" at bounding box center [266, 98] width 22 height 11
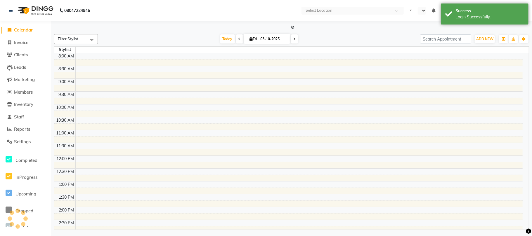
click at [19, 39] on li "Invoice" at bounding box center [25, 42] width 51 height 13
select select "en"
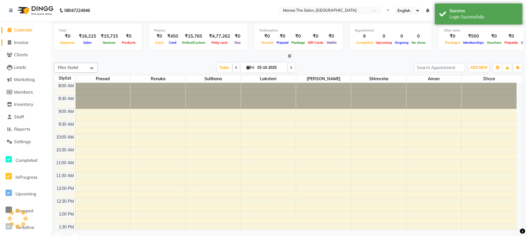
click at [23, 41] on span "Invoice" at bounding box center [21, 43] width 14 height 6
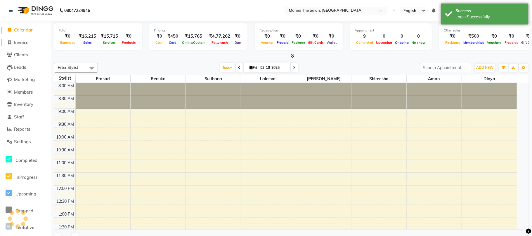
select select "service"
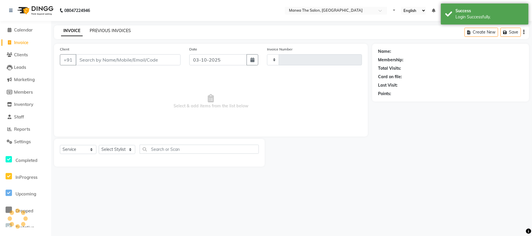
click at [105, 31] on link "PREVIOUS INVOICES" at bounding box center [110, 30] width 41 height 5
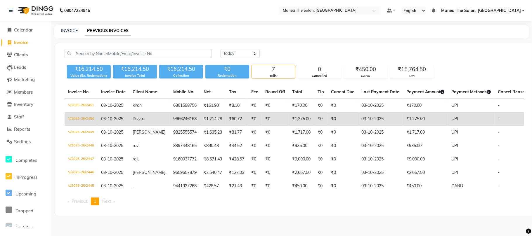
click at [225, 121] on td "₹60.72" at bounding box center [236, 118] width 22 height 13
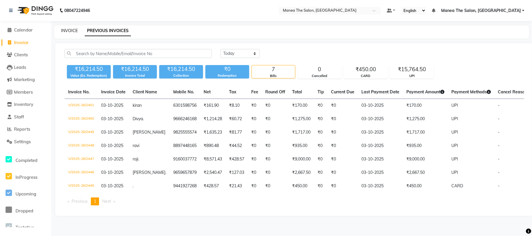
click at [72, 30] on link "INVOICE" at bounding box center [69, 30] width 17 height 5
select select "7351"
select select "service"
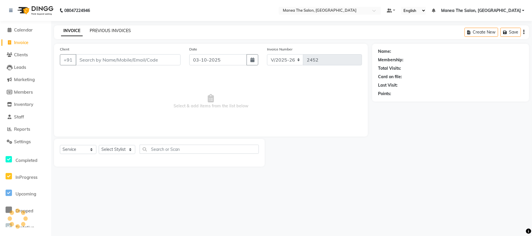
click at [103, 31] on link "PREVIOUS INVOICES" at bounding box center [110, 30] width 41 height 5
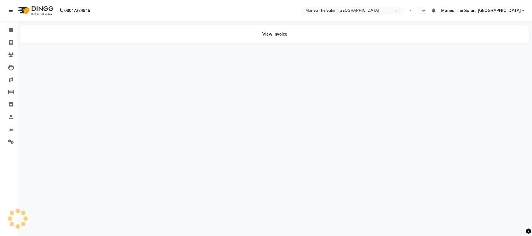
select select "en"
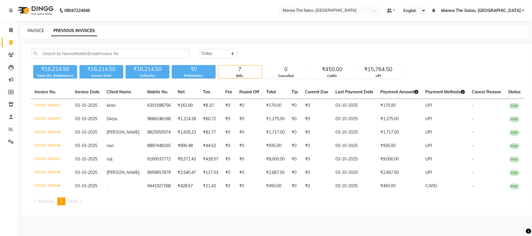
click at [28, 31] on link "INVOICE" at bounding box center [35, 30] width 17 height 5
select select "7351"
select select "service"
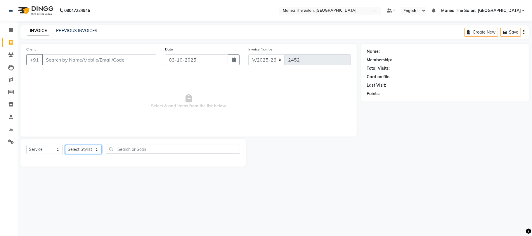
click at [77, 151] on select "Select Stylist Aman Azeem Divya Lakshmi Prasad Renuka shireesha Sulthana" at bounding box center [83, 149] width 36 height 9
select select "63577"
click at [65, 145] on select "Select Stylist Aman Azeem Divya Lakshmi Prasad Renuka shireesha Sulthana" at bounding box center [83, 149] width 36 height 9
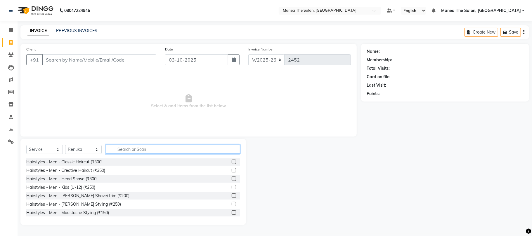
click at [149, 148] on input "text" at bounding box center [173, 149] width 134 height 9
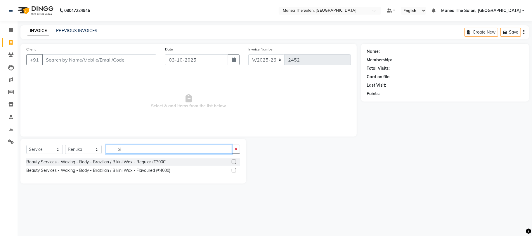
type input "b"
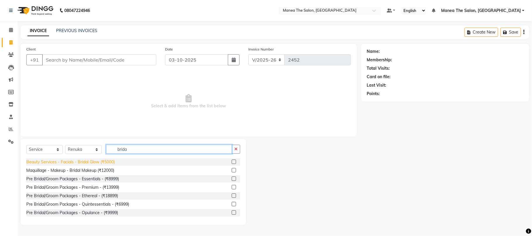
type input "brida"
click at [88, 162] on div "Beauty Services - Facials - Bridal Glow (₹5000)" at bounding box center [70, 162] width 88 height 6
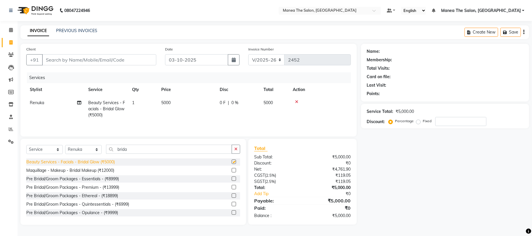
checkbox input "false"
drag, startPoint x: 76, startPoint y: 156, endPoint x: 18, endPoint y: 155, distance: 58.1
click at [18, 156] on div "Select Service Product Membership Package Voucher Prepaid Gift Card Select Styl…" at bounding box center [131, 182] width 230 height 86
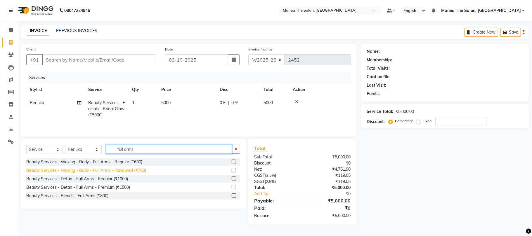
type input "full arms"
click at [132, 171] on div "Beauty Services - Waxing - Body - Full Arms - Flavoured (₹750)" at bounding box center [86, 171] width 120 height 6
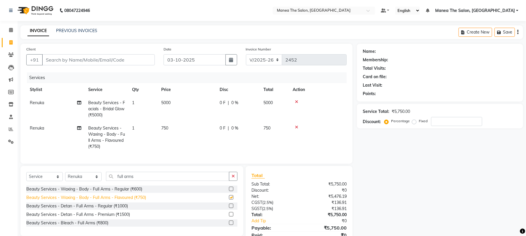
checkbox input "false"
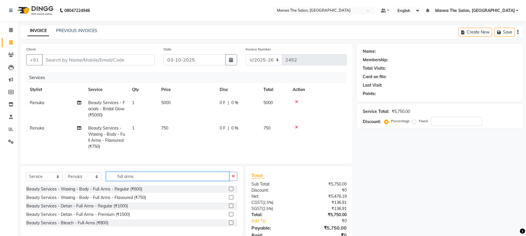
drag, startPoint x: 140, startPoint y: 178, endPoint x: 94, endPoint y: 187, distance: 47.2
click at [94, 186] on div "Select Service Product Membership Package Voucher Prepaid Gift Card Select Styl…" at bounding box center [131, 179] width 211 height 14
type input "half legs"
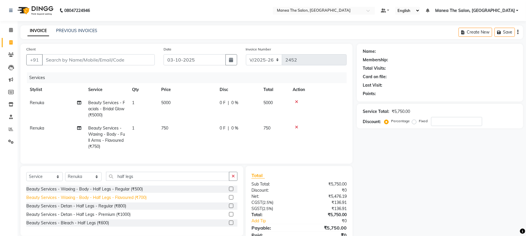
click at [116, 201] on div "Beauty Services - Waxing - Body - Half Legs - Flavoured (₹700)" at bounding box center [86, 198] width 120 height 6
checkbox input "false"
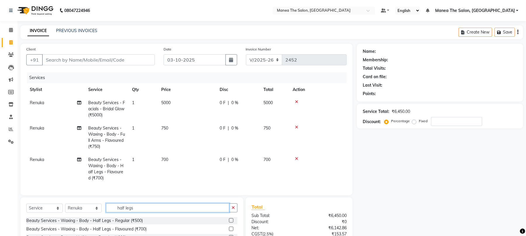
drag, startPoint x: 136, startPoint y: 213, endPoint x: 69, endPoint y: 216, distance: 66.6
click at [69, 216] on div "Select Service Product Membership Package Voucher Prepaid Gift Card Select Styl…" at bounding box center [131, 210] width 211 height 14
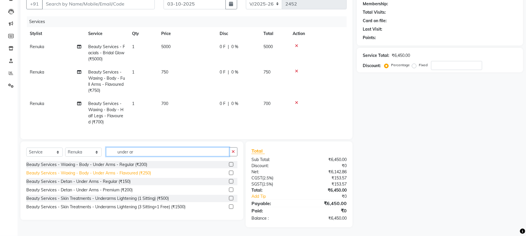
type input "under ar"
click at [147, 174] on div "Beauty Services - Waxing - Body - Under Arms - Flavoured (₹250)" at bounding box center [88, 173] width 125 height 6
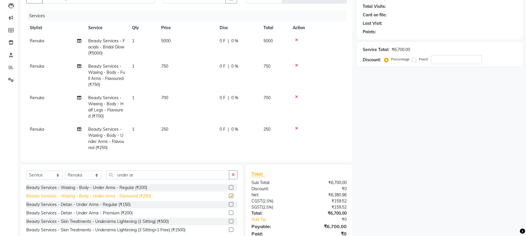
checkbox input "false"
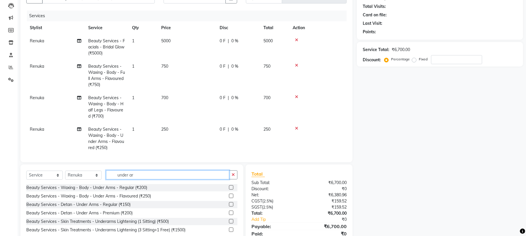
drag, startPoint x: 144, startPoint y: 174, endPoint x: 85, endPoint y: 171, distance: 59.3
click at [85, 171] on div "Select Service Product Membership Package Voucher Prepaid Gift Card Select Styl…" at bounding box center [131, 177] width 211 height 14
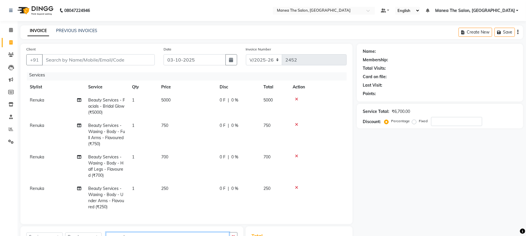
scroll to position [0, 0]
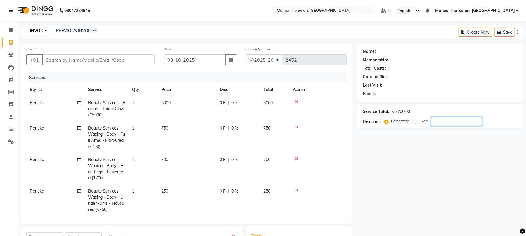
click at [464, 119] on input "number" at bounding box center [456, 121] width 51 height 9
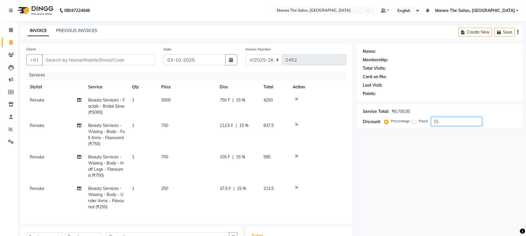
scroll to position [8, 0]
type input "15"
click at [81, 58] on input "Client" at bounding box center [98, 59] width 113 height 11
type input "h"
type input "0"
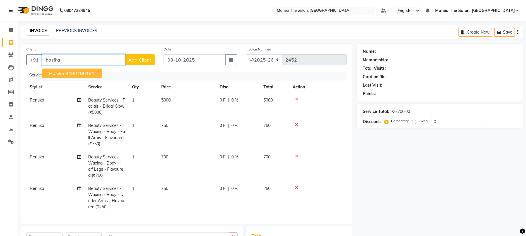
click at [74, 72] on ngb-highlight "9490296181" at bounding box center [79, 73] width 29 height 6
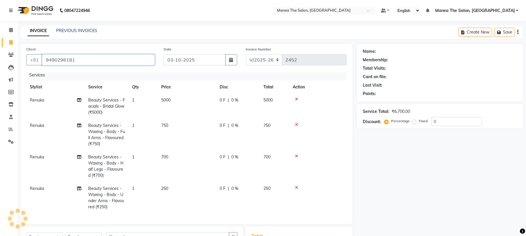
type input "9490296181"
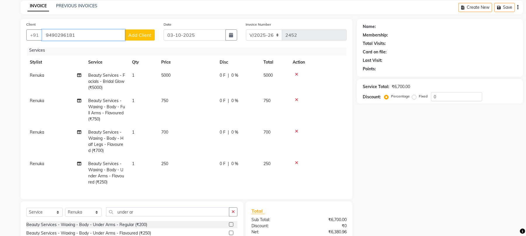
scroll to position [0, 0]
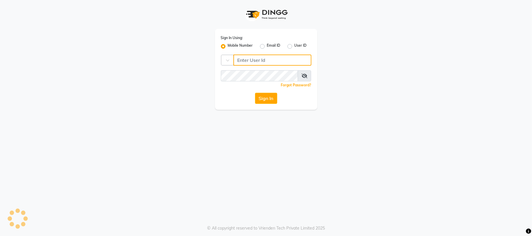
type input "9346469616"
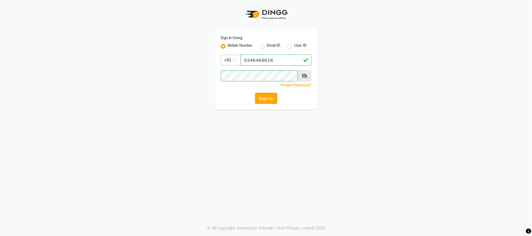
click at [263, 94] on button "Sign In" at bounding box center [266, 98] width 22 height 11
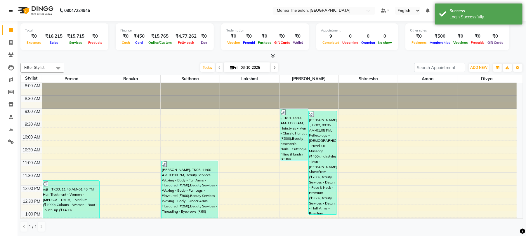
click at [11, 12] on icon at bounding box center [11, 10] width 4 height 4
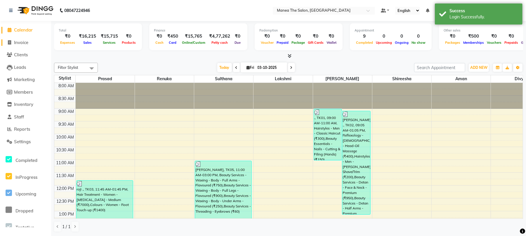
click at [16, 43] on span "Invoice" at bounding box center [21, 43] width 14 height 6
select select "service"
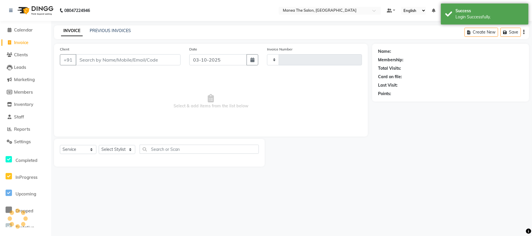
type input "2452"
select select "7351"
click at [119, 60] on input "Client" at bounding box center [128, 59] width 105 height 11
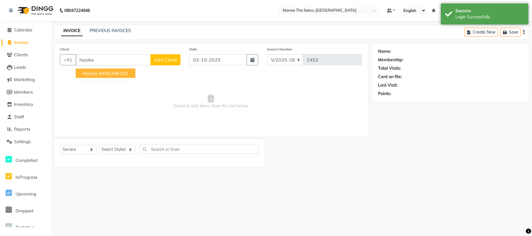
click at [115, 72] on ngb-highlight "9490296181" at bounding box center [113, 73] width 29 height 6
type input "9490296181"
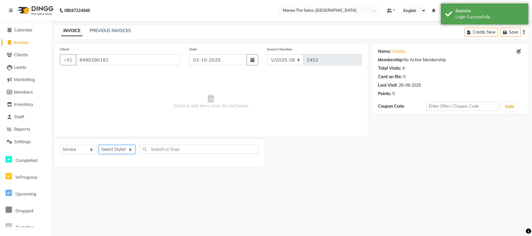
click at [120, 150] on select "Select Stylist Aman Azeem Divya Lakshmi Prasad Renuka shireesha Sulthana" at bounding box center [117, 149] width 36 height 9
select select "63577"
click at [99, 145] on select "Select Stylist Aman Azeem Divya Lakshmi Prasad Renuka shireesha Sulthana" at bounding box center [117, 149] width 36 height 9
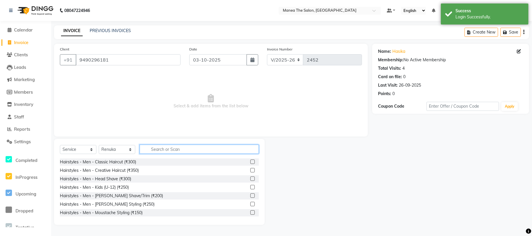
click at [169, 151] on input "text" at bounding box center [199, 149] width 119 height 9
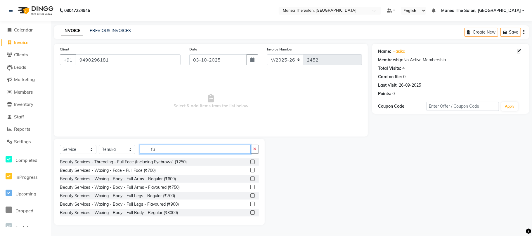
type input "f"
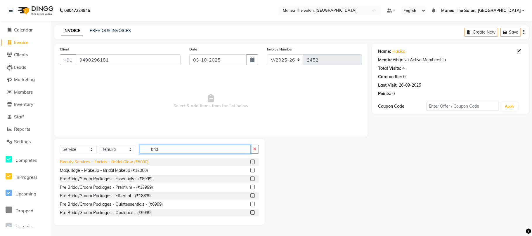
type input "brid"
click at [138, 161] on div "Beauty Services - Facials - Bridal Glow (₹5000)" at bounding box center [104, 162] width 88 height 6
checkbox input "false"
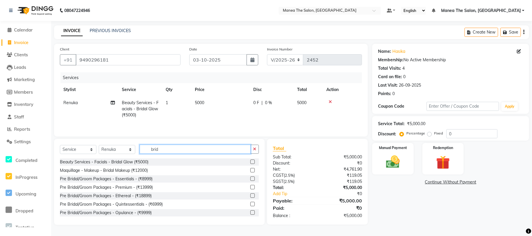
drag, startPoint x: 174, startPoint y: 149, endPoint x: 126, endPoint y: 155, distance: 49.1
click at [126, 155] on div "Select Service Product Membership Package Voucher Prepaid Gift Card Select Styl…" at bounding box center [159, 152] width 199 height 14
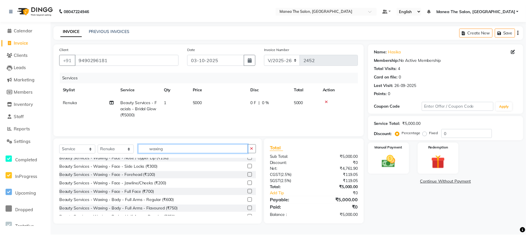
scroll to position [39, 0]
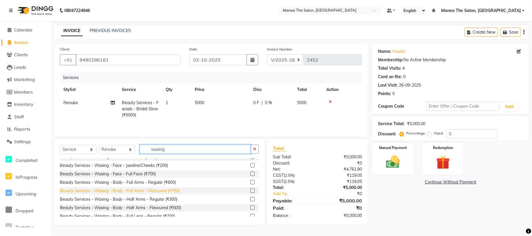
type input "waxing"
click at [154, 192] on div "Beauty Services - Waxing - Body - Full Arms - Flavoured (₹750)" at bounding box center [120, 191] width 120 height 6
checkbox input "false"
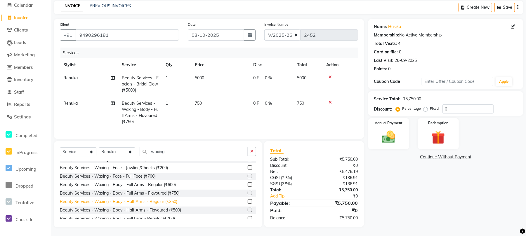
scroll to position [78, 0]
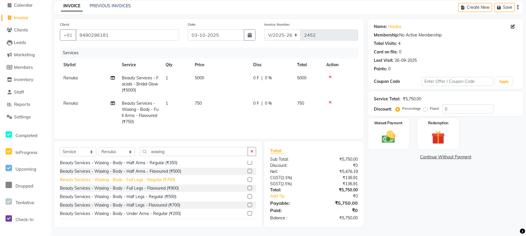
click at [148, 179] on div "Beauty Services - Waxing - Body - Full Legs - Regular (₹700)" at bounding box center [117, 180] width 115 height 6
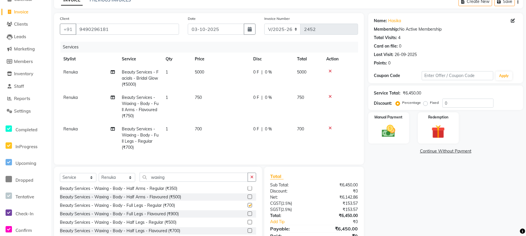
checkbox input "false"
drag, startPoint x: 179, startPoint y: 180, endPoint x: 129, endPoint y: 179, distance: 49.6
click at [131, 180] on div "Select Service Product Membership Package Voucher Prepaid Gift Card Select Styl…" at bounding box center [158, 180] width 196 height 14
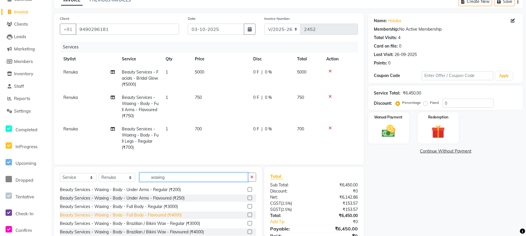
scroll to position [114, 0]
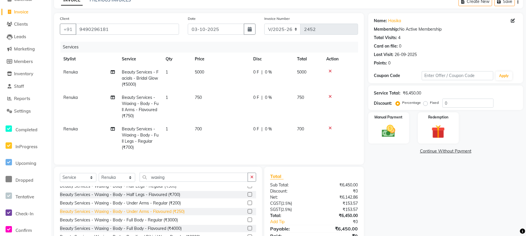
click at [166, 215] on div "Beauty Services - Waxing - Body - Under Arms - Flavoured (₹250)" at bounding box center [122, 212] width 125 height 6
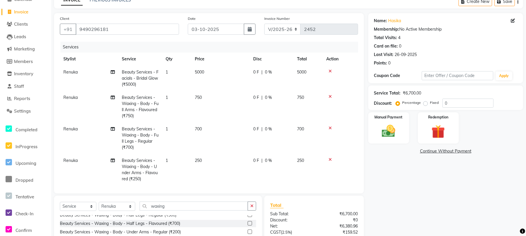
checkbox input "false"
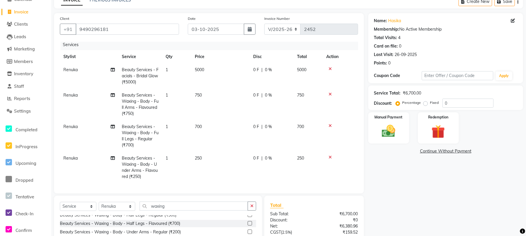
scroll to position [0, 0]
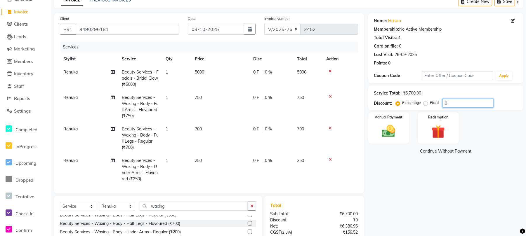
click at [476, 105] on input "0" at bounding box center [467, 103] width 51 height 9
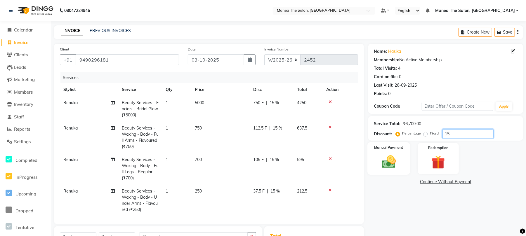
type input "15"
click at [391, 156] on img at bounding box center [388, 162] width 23 height 16
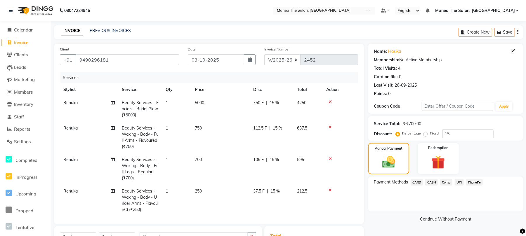
click at [458, 182] on span "UPI" at bounding box center [459, 182] width 9 height 7
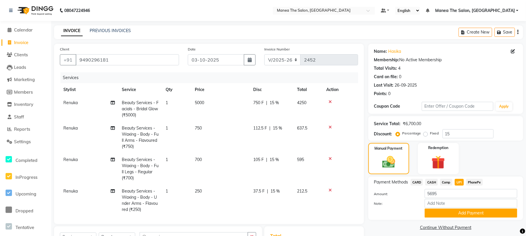
click at [470, 211] on button "Add Payment" at bounding box center [470, 213] width 93 height 9
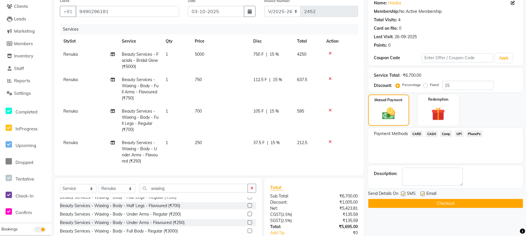
scroll to position [78, 0]
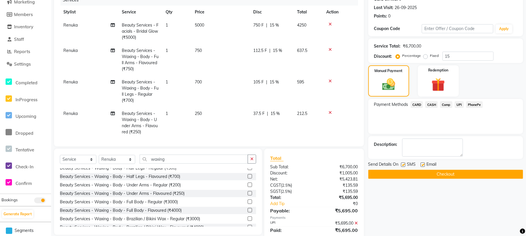
click at [439, 177] on button "Checkout" at bounding box center [445, 174] width 155 height 9
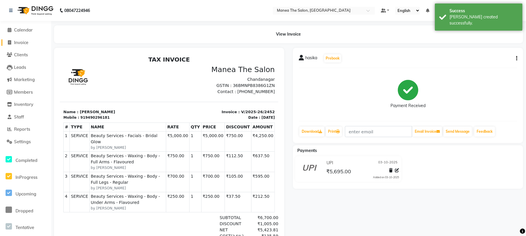
click at [22, 43] on span "Invoice" at bounding box center [21, 43] width 14 height 6
select select "service"
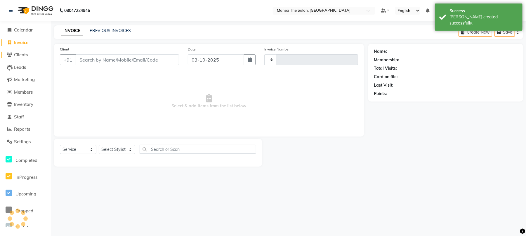
type input "2453"
select select "7351"
click at [114, 33] on link "PREVIOUS INVOICES" at bounding box center [110, 30] width 41 height 5
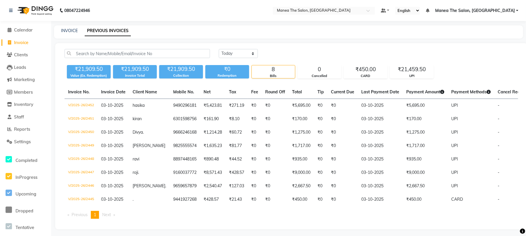
click at [68, 34] on div "INVOICE PREVIOUS INVOICES" at bounding box center [288, 31] width 469 height 13
click at [72, 29] on link "INVOICE" at bounding box center [69, 30] width 17 height 5
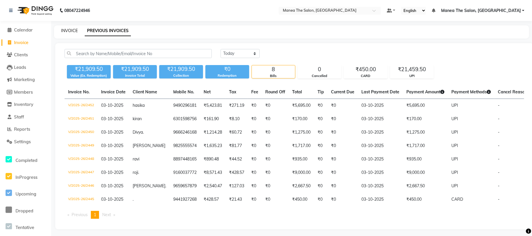
select select "service"
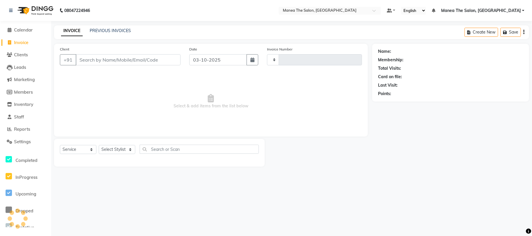
type input "2453"
select select "7351"
click at [117, 62] on input "Client" at bounding box center [128, 59] width 105 height 11
click at [113, 149] on select "Select Stylist [PERSON_NAME] Divya Lakshmi [PERSON_NAME] [PERSON_NAME]" at bounding box center [117, 149] width 36 height 9
select select "63576"
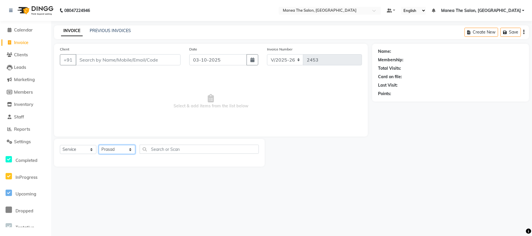
click at [99, 145] on select "Select Stylist [PERSON_NAME] Divya Lakshmi [PERSON_NAME] [PERSON_NAME]" at bounding box center [117, 149] width 36 height 9
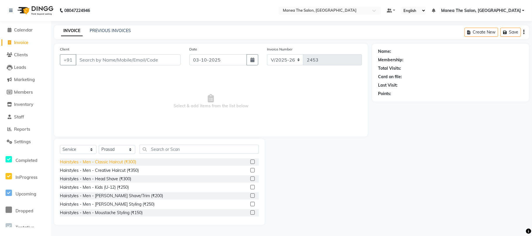
click at [122, 161] on div "Hairstyles - Men - Classic Haircut (₹300)" at bounding box center [98, 162] width 76 height 6
checkbox input "false"
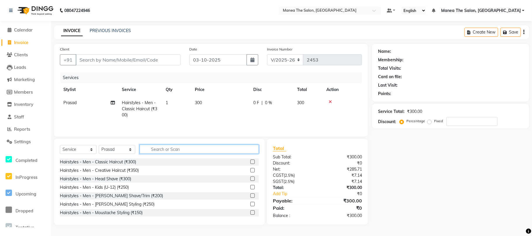
click at [175, 148] on input "text" at bounding box center [199, 149] width 119 height 9
click at [99, 59] on input "Client" at bounding box center [128, 59] width 105 height 11
type input "9"
type input "0"
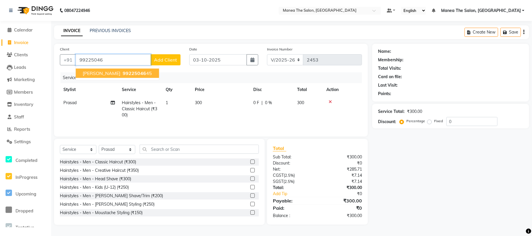
click at [123, 76] on span "99225046" at bounding box center [134, 73] width 23 height 6
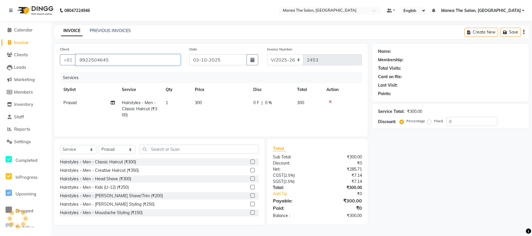
type input "9922504645"
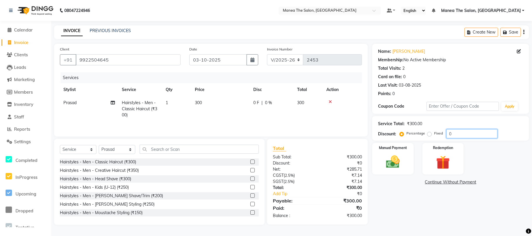
click at [464, 136] on input "0" at bounding box center [471, 133] width 51 height 9
type input "1"
type input "15"
click at [388, 166] on img at bounding box center [392, 162] width 23 height 16
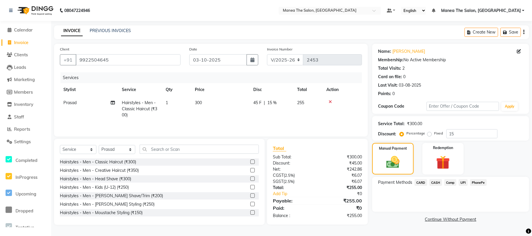
click at [464, 182] on span "UPI" at bounding box center [462, 182] width 9 height 7
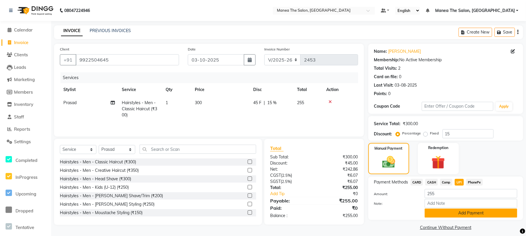
click at [461, 210] on button "Add Payment" at bounding box center [470, 213] width 93 height 9
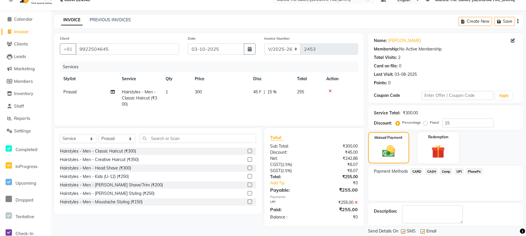
scroll to position [30, 0]
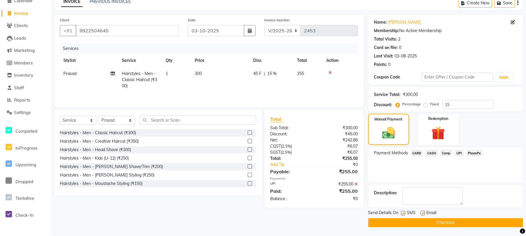
click at [426, 220] on button "Checkout" at bounding box center [445, 222] width 155 height 9
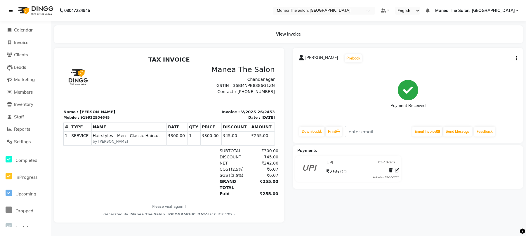
click at [12, 10] on icon at bounding box center [11, 10] width 4 height 4
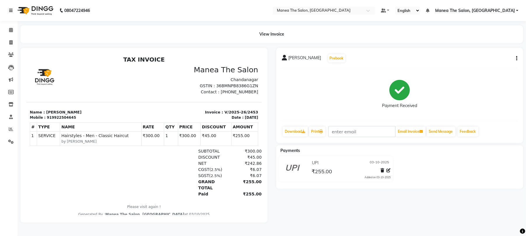
click at [11, 14] on link at bounding box center [12, 10] width 6 height 16
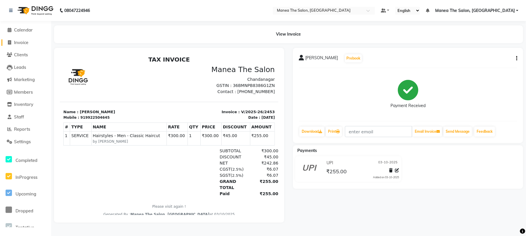
click at [22, 40] on link "Invoice" at bounding box center [25, 42] width 48 height 7
select select "7351"
select select "service"
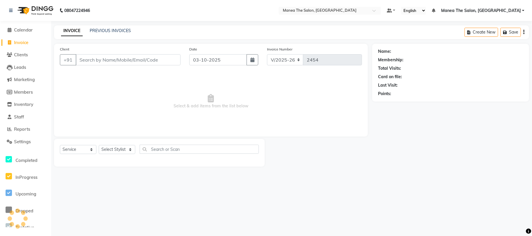
click at [114, 27] on div "INVOICE PREVIOUS INVOICES Create New Save" at bounding box center [291, 32] width 475 height 14
click at [110, 29] on link "PREVIOUS INVOICES" at bounding box center [110, 30] width 41 height 5
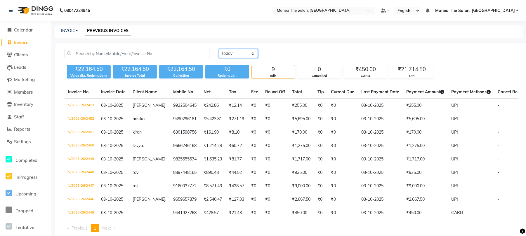
click at [234, 52] on select "Today Yesterday Custom Range" at bounding box center [238, 53] width 39 height 9
select select "range"
click at [219, 49] on select "Today Yesterday Custom Range" at bounding box center [238, 53] width 39 height 9
click at [273, 50] on input "03-10-2025" at bounding box center [285, 54] width 41 height 8
select select "10"
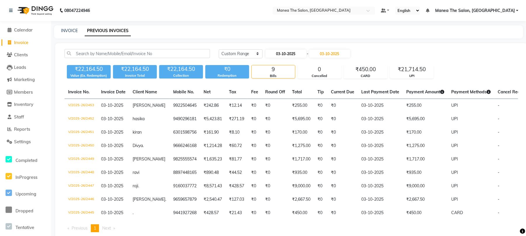
select select "2025"
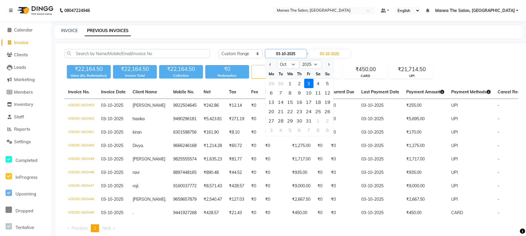
click at [281, 53] on input "03-10-2025" at bounding box center [285, 54] width 41 height 8
click at [270, 65] on span "Previous month" at bounding box center [270, 64] width 2 height 2
select select "9"
click at [272, 83] on div "1" at bounding box center [271, 83] width 9 height 9
type input "01-09-2025"
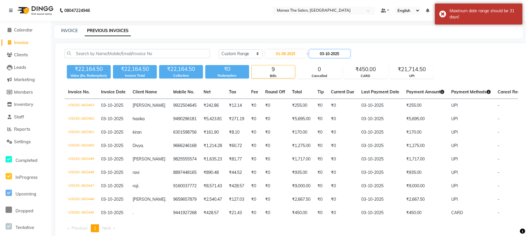
click at [337, 54] on input "03-10-2025" at bounding box center [329, 54] width 41 height 8
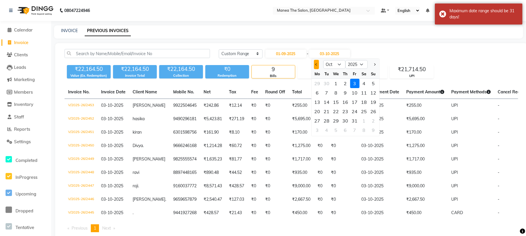
click at [315, 65] on button "Previous month" at bounding box center [316, 64] width 5 height 9
select select "9"
click at [326, 118] on div "30" at bounding box center [326, 120] width 9 height 9
type input "30-09-2025"
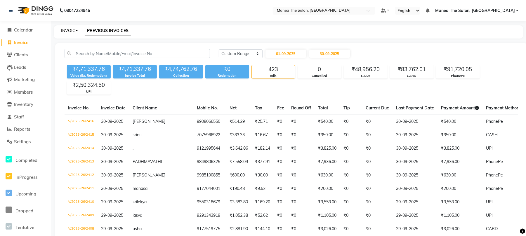
click at [72, 31] on link "INVOICE" at bounding box center [69, 30] width 17 height 5
select select "service"
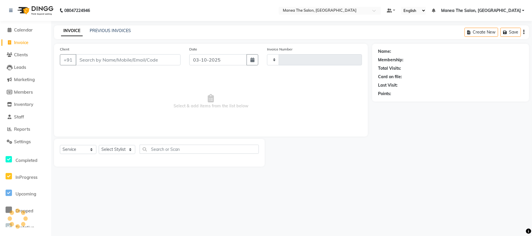
type input "2454"
select select "7351"
click at [124, 59] on input "Client" at bounding box center [128, 59] width 105 height 11
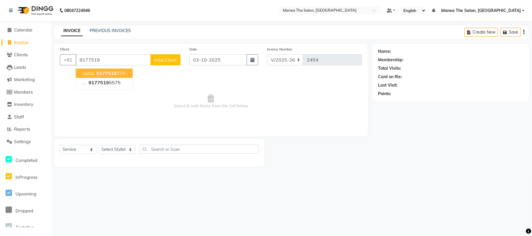
click at [112, 68] on ngb-typeahead-window "usha 9177519 775 . . 9177519 5575" at bounding box center [104, 78] width 58 height 24
click at [109, 72] on span "9177519" at bounding box center [106, 73] width 20 height 6
type input "9177519775"
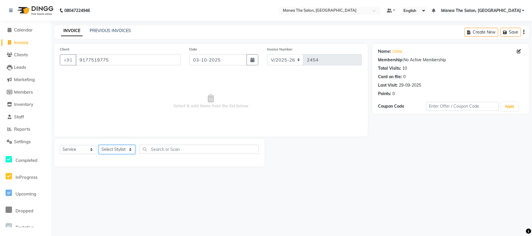
click at [116, 151] on select "Select Stylist [PERSON_NAME] Divya Lakshmi [PERSON_NAME] [PERSON_NAME]" at bounding box center [117, 149] width 36 height 9
select select "63586"
click at [99, 145] on select "Select Stylist [PERSON_NAME] Divya Lakshmi [PERSON_NAME] [PERSON_NAME]" at bounding box center [117, 149] width 36 height 9
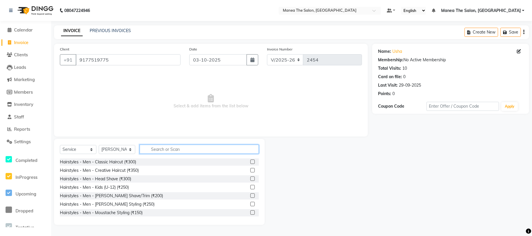
click at [160, 147] on input "text" at bounding box center [199, 149] width 119 height 9
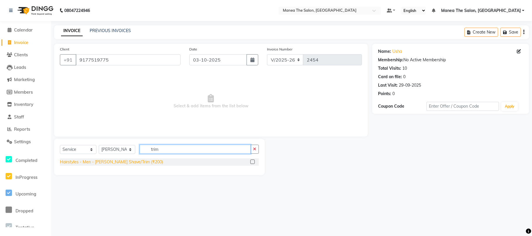
type input "trim"
click at [115, 162] on div "Hairstyles - Men - [PERSON_NAME] Shave/Trim (₹200)" at bounding box center [111, 162] width 103 height 6
checkbox input "false"
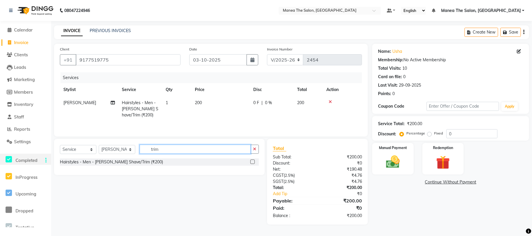
drag, startPoint x: 50, startPoint y: 156, endPoint x: 31, endPoint y: 158, distance: 18.9
click at [31, 158] on app-home "08047224946 Select Location × Manea The Salon, Chandanagar Default Panel My Pan…" at bounding box center [266, 117] width 532 height 234
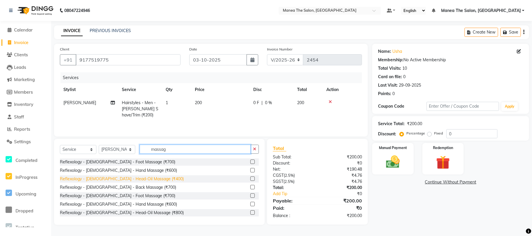
type input "massag"
click at [103, 180] on div "Reflexology - [DEMOGRAPHIC_DATA] - Head-Oil Massage (₹400)" at bounding box center [122, 179] width 124 height 6
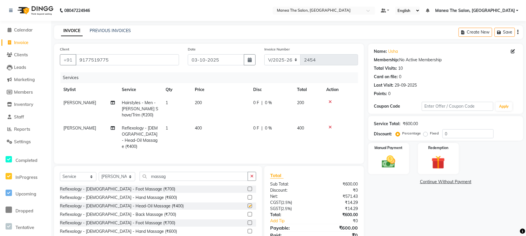
checkbox input "false"
drag, startPoint x: 189, startPoint y: 176, endPoint x: 0, endPoint y: 187, distance: 189.5
click at [123, 181] on div "Select Service Product Membership Package Voucher Prepaid Gift Card Select Styl…" at bounding box center [158, 179] width 196 height 14
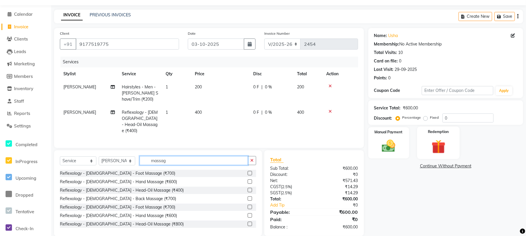
scroll to position [25, 0]
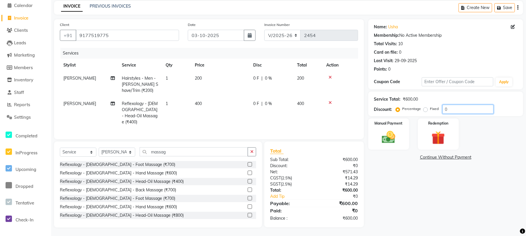
click at [452, 109] on input "0" at bounding box center [467, 109] width 51 height 9
click at [465, 106] on input "number" at bounding box center [467, 109] width 51 height 9
type input "15"
click at [395, 138] on img at bounding box center [388, 137] width 23 height 16
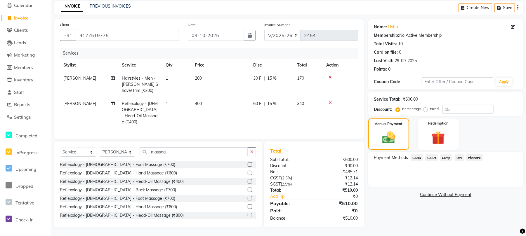
click at [417, 158] on span "CARD" at bounding box center [416, 157] width 13 height 7
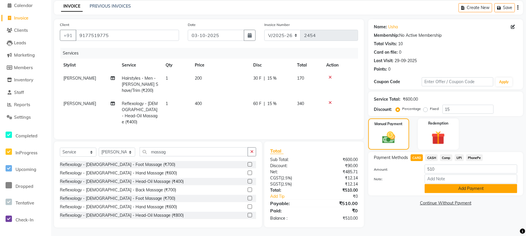
click at [449, 189] on button "Add Payment" at bounding box center [470, 188] width 93 height 9
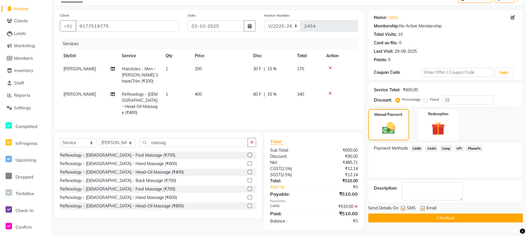
scroll to position [36, 0]
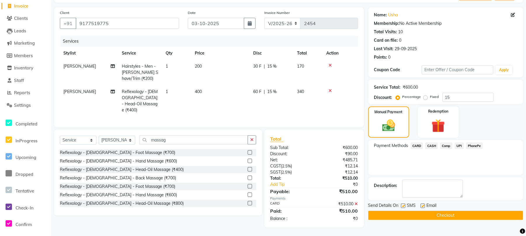
click at [407, 215] on button "Checkout" at bounding box center [445, 215] width 155 height 9
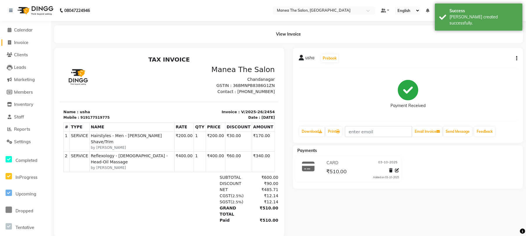
click at [23, 42] on span "Invoice" at bounding box center [21, 43] width 14 height 6
select select "service"
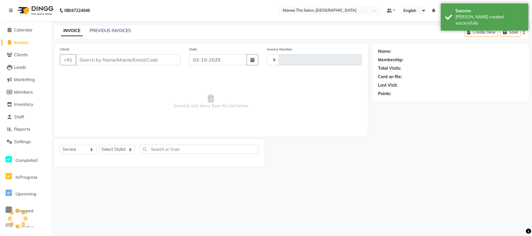
type input "2455"
select select "7351"
click at [97, 33] on link "PREVIOUS INVOICES" at bounding box center [110, 30] width 41 height 5
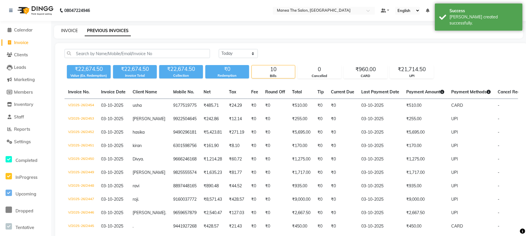
click at [66, 30] on link "INVOICE" at bounding box center [69, 30] width 17 height 5
select select "7351"
select select "service"
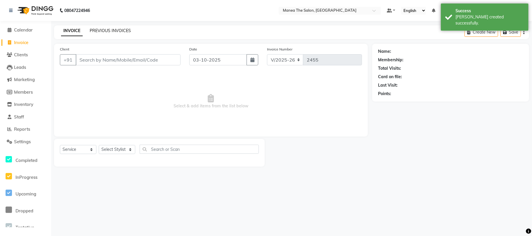
click at [110, 28] on link "PREVIOUS INVOICES" at bounding box center [110, 30] width 41 height 5
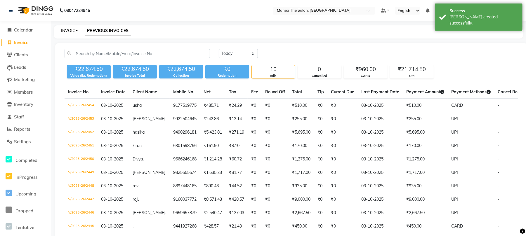
click at [71, 29] on link "INVOICE" at bounding box center [69, 30] width 17 height 5
select select "service"
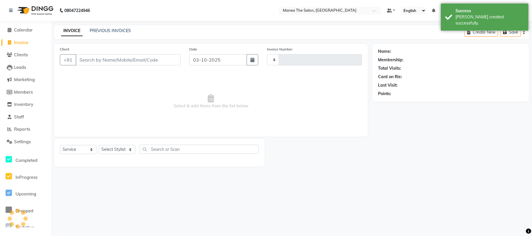
type input "2455"
select select "7351"
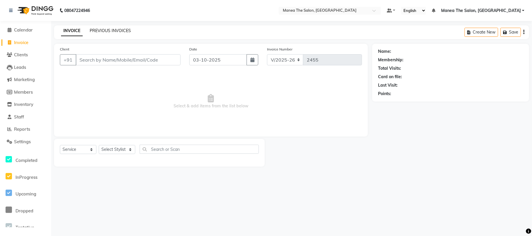
click at [94, 28] on link "PREVIOUS INVOICES" at bounding box center [110, 30] width 41 height 5
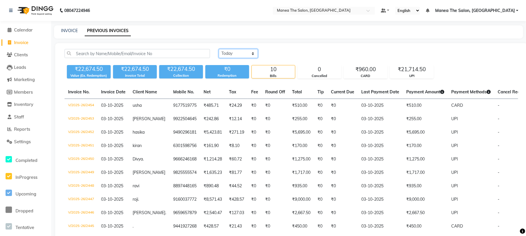
click at [229, 53] on select "Today Yesterday Custom Range" at bounding box center [238, 53] width 39 height 9
click at [219, 49] on select "Today Yesterday Custom Range" at bounding box center [238, 53] width 39 height 9
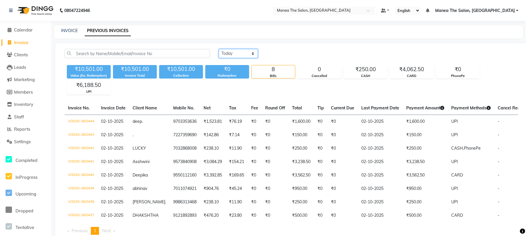
click at [231, 54] on select "Today Yesterday Custom Range" at bounding box center [238, 53] width 39 height 9
select select "today"
click at [219, 49] on select "Today Yesterday Custom Range" at bounding box center [238, 53] width 39 height 9
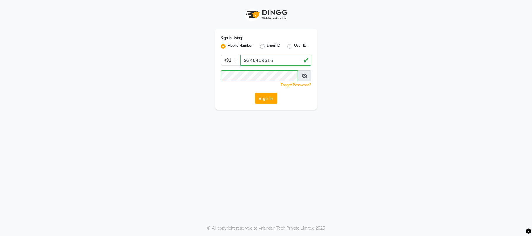
click at [261, 97] on button "Sign In" at bounding box center [266, 98] width 22 height 11
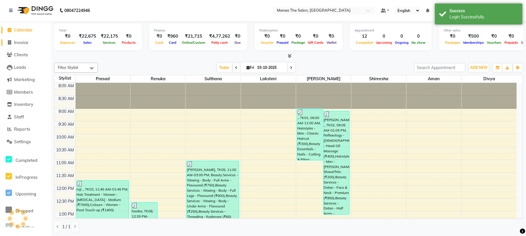
click at [26, 43] on span "Invoice" at bounding box center [21, 43] width 14 height 6
select select "7351"
select select "service"
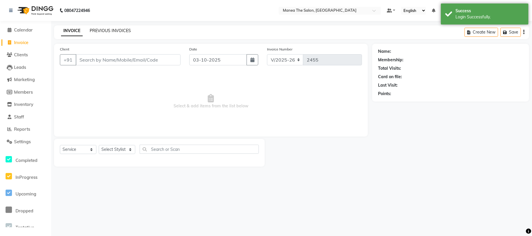
click at [108, 28] on link "PREVIOUS INVOICES" at bounding box center [110, 30] width 41 height 5
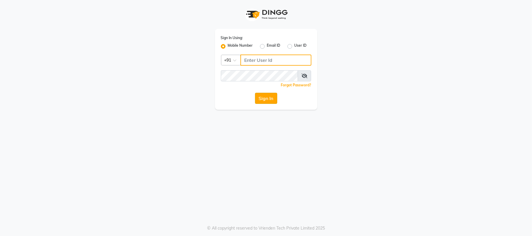
type input "9346469616"
click at [270, 98] on button "Sign In" at bounding box center [266, 98] width 22 height 11
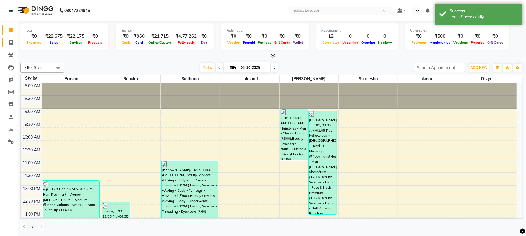
select select "en"
click at [9, 40] on icon at bounding box center [10, 42] width 3 height 4
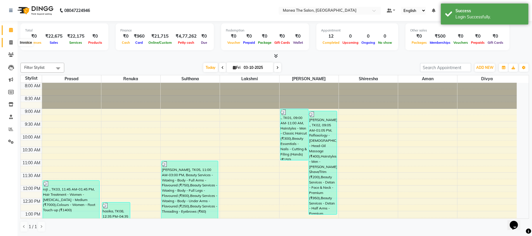
select select "7351"
select select "service"
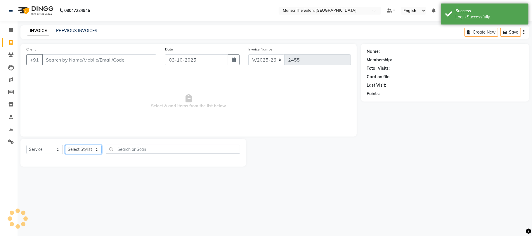
click at [95, 150] on select "Select Stylist [PERSON_NAME] Divya Lakshmi [PERSON_NAME] [PERSON_NAME]" at bounding box center [83, 149] width 36 height 9
select select "63576"
click at [65, 145] on select "Select Stylist [PERSON_NAME] Divya Lakshmi [PERSON_NAME] [PERSON_NAME]" at bounding box center [83, 149] width 36 height 9
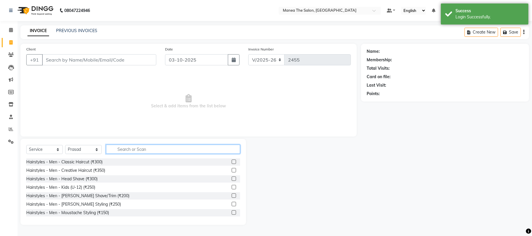
click at [156, 147] on input "text" at bounding box center [173, 149] width 134 height 9
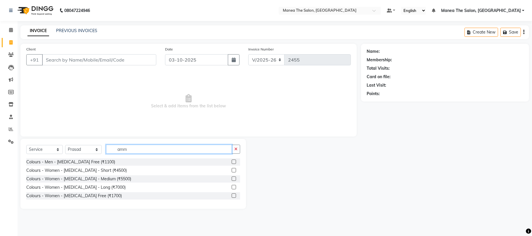
type input "amm"
drag, startPoint x: 234, startPoint y: 195, endPoint x: 229, endPoint y: 193, distance: 5.6
click at [233, 195] on label at bounding box center [234, 196] width 4 height 4
click at [233, 195] on input "checkbox" at bounding box center [234, 196] width 4 height 4
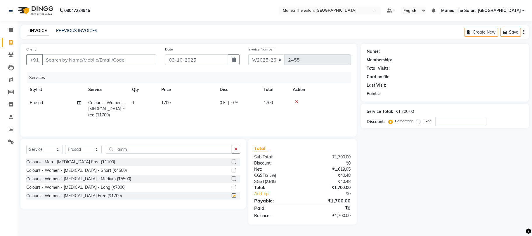
checkbox input "false"
click at [235, 151] on icon "button" at bounding box center [235, 149] width 3 height 4
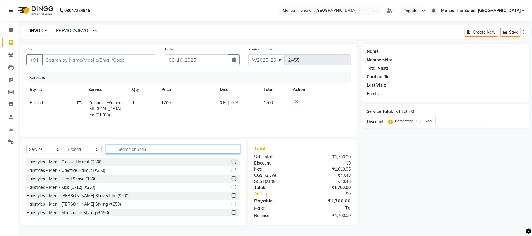
click at [159, 152] on input "text" at bounding box center [173, 149] width 134 height 9
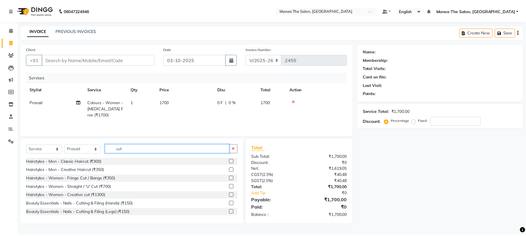
scroll to position [1, 0]
type input "cut"
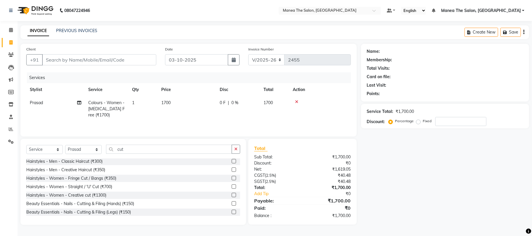
click at [232, 195] on label at bounding box center [234, 195] width 4 height 4
click at [232, 195] on input "checkbox" at bounding box center [234, 196] width 4 height 4
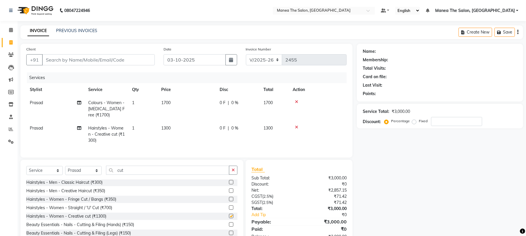
checkbox input "false"
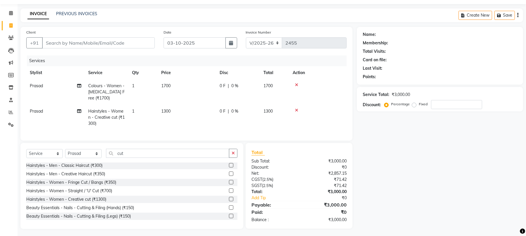
scroll to position [25, 0]
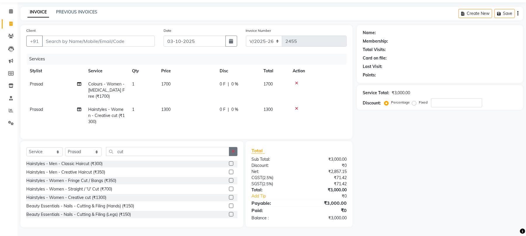
click at [235, 151] on button "button" at bounding box center [233, 151] width 8 height 9
click at [186, 149] on div "Select Service Product Membership Package Voucher Prepaid Gift Card Select Styl…" at bounding box center [131, 184] width 223 height 86
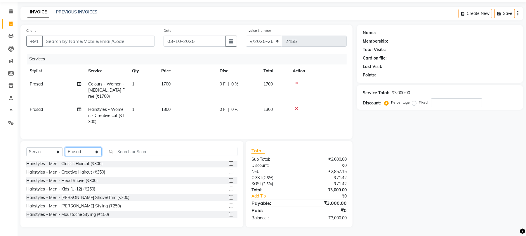
click at [76, 152] on select "Select Stylist [PERSON_NAME] Divya Lakshmi [PERSON_NAME] [PERSON_NAME]" at bounding box center [83, 151] width 36 height 9
select select "63582"
click at [65, 147] on select "Select Stylist [PERSON_NAME] Divya Lakshmi [PERSON_NAME] [PERSON_NAME]" at bounding box center [83, 151] width 36 height 9
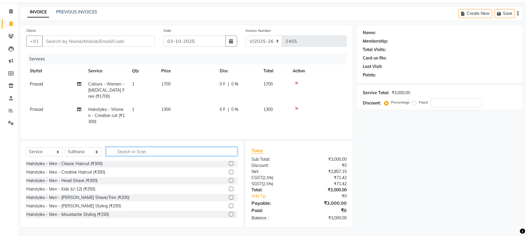
click at [120, 154] on input "text" at bounding box center [171, 151] width 131 height 9
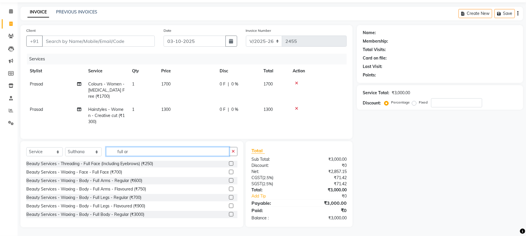
scroll to position [0, 0]
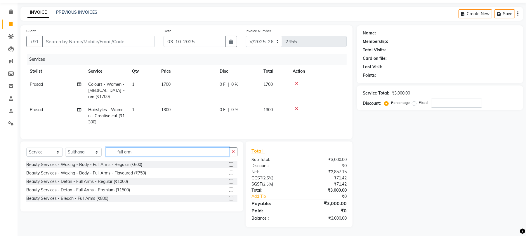
type input "full arm"
click at [229, 173] on label at bounding box center [231, 173] width 4 height 4
click at [229, 173] on input "checkbox" at bounding box center [231, 173] width 4 height 4
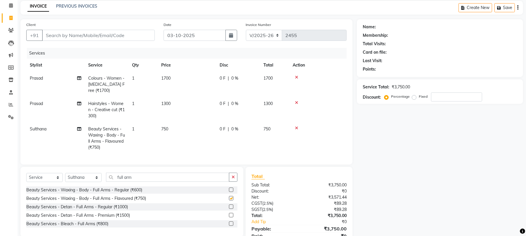
checkbox input "false"
click at [110, 36] on input "Client" at bounding box center [98, 35] width 113 height 11
click at [128, 37] on input "Client" at bounding box center [98, 35] width 113 height 11
type input "8"
type input "0"
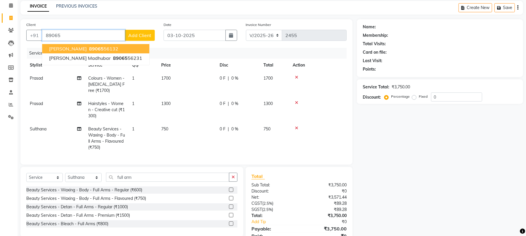
click at [88, 48] on ngb-highlight "89065 56132" at bounding box center [103, 49] width 30 height 6
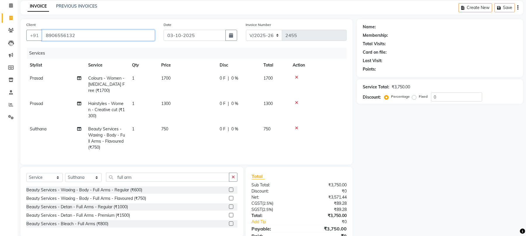
type input "8906556132"
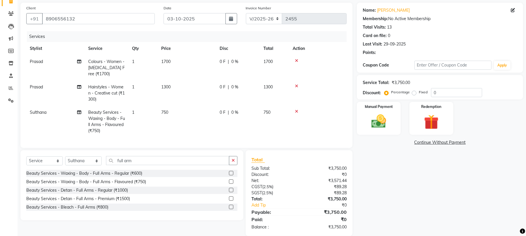
scroll to position [56, 0]
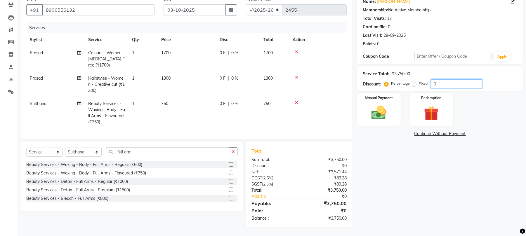
click at [448, 82] on input "0" at bounding box center [456, 83] width 51 height 9
click at [445, 81] on input "0" at bounding box center [456, 83] width 51 height 9
click at [442, 80] on input "0" at bounding box center [456, 83] width 51 height 9
type input "15"
click at [381, 112] on img at bounding box center [378, 113] width 25 height 18
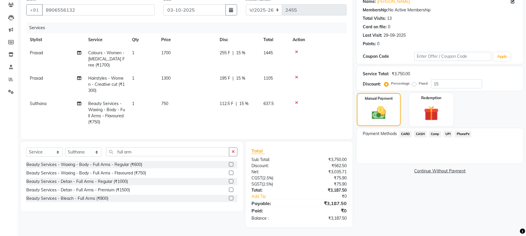
click at [450, 131] on span "UPI" at bounding box center [447, 134] width 9 height 7
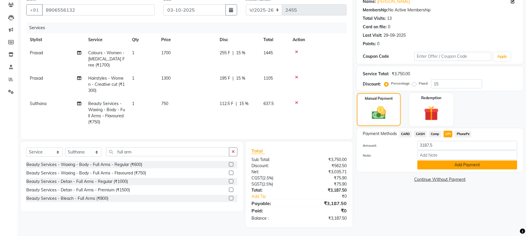
click at [436, 161] on button "Add Payment" at bounding box center [467, 165] width 100 height 9
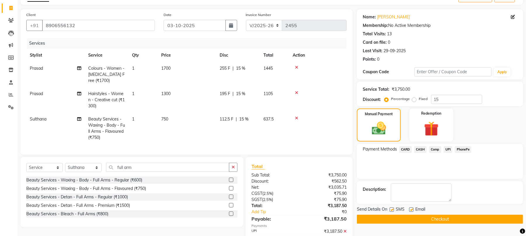
scroll to position [68, 0]
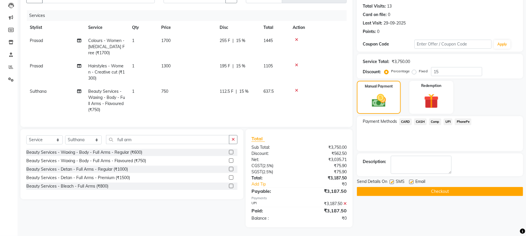
click at [425, 187] on button "Checkout" at bounding box center [440, 191] width 166 height 9
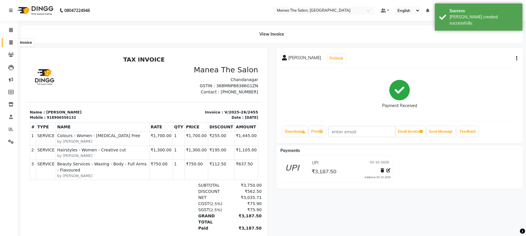
click at [10, 45] on icon at bounding box center [10, 42] width 3 height 4
select select "7351"
select select "service"
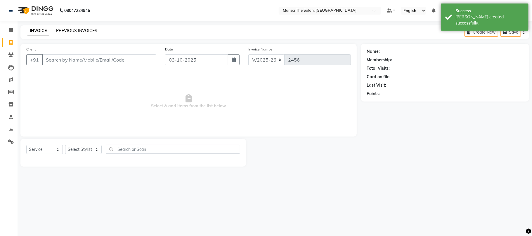
click at [61, 29] on link "PREVIOUS INVOICES" at bounding box center [76, 30] width 41 height 5
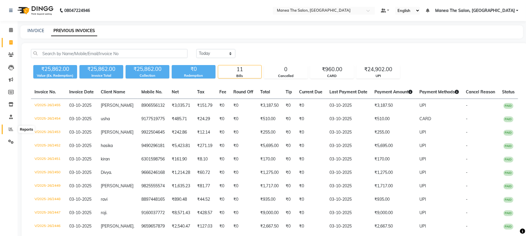
click at [8, 130] on span at bounding box center [11, 129] width 10 height 7
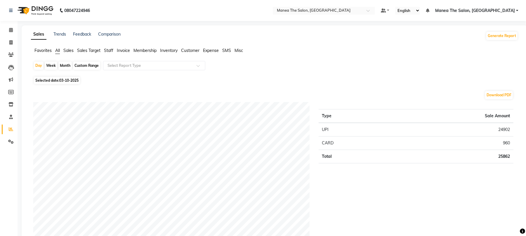
click at [66, 64] on div "Month" at bounding box center [64, 66] width 13 height 8
select select "10"
select select "2025"
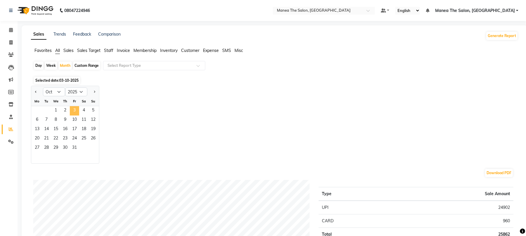
click at [73, 107] on span "3" at bounding box center [74, 110] width 9 height 9
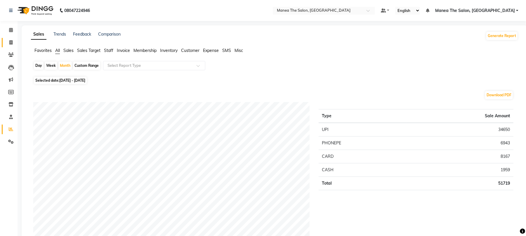
click at [12, 46] on link "Invoice" at bounding box center [9, 43] width 14 height 10
select select "service"
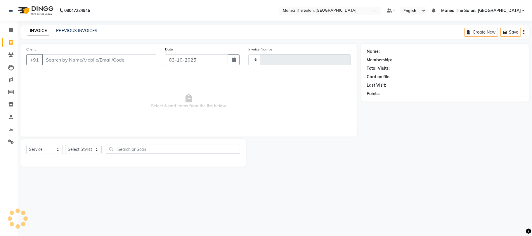
type input "2456"
select select "7351"
click at [14, 124] on li "Reports" at bounding box center [9, 129] width 18 height 13
click at [7, 129] on span at bounding box center [11, 129] width 10 height 7
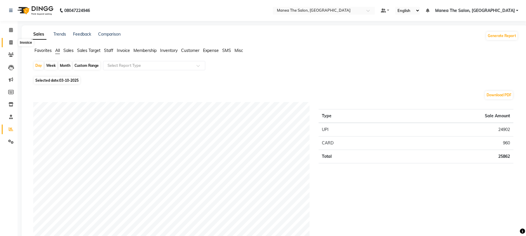
click at [12, 43] on icon at bounding box center [10, 42] width 3 height 4
select select "7351"
select select "service"
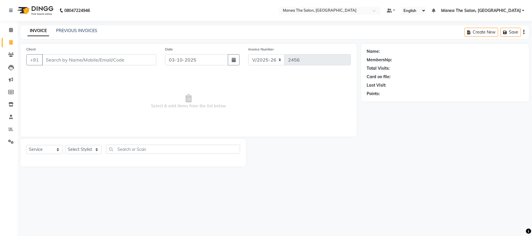
click at [76, 36] on div "INVOICE PREVIOUS INVOICES Create New Save" at bounding box center [274, 32] width 508 height 14
click at [72, 31] on link "PREVIOUS INVOICES" at bounding box center [76, 30] width 41 height 5
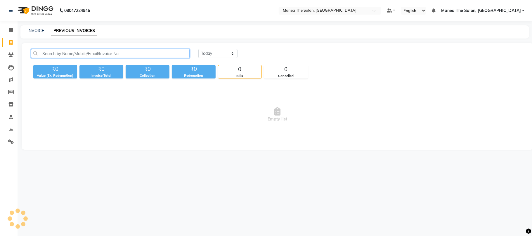
drag, startPoint x: 63, startPoint y: 54, endPoint x: 52, endPoint y: 53, distance: 11.4
click at [63, 54] on input "text" at bounding box center [110, 53] width 159 height 9
click at [34, 26] on div "INVOICE PREVIOUS INVOICES" at bounding box center [274, 31] width 508 height 13
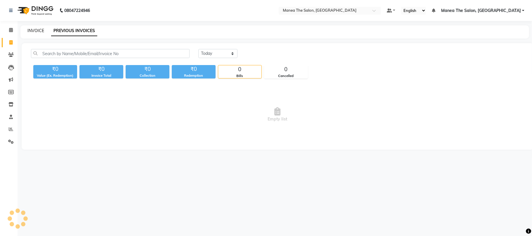
click at [39, 29] on link "INVOICE" at bounding box center [35, 30] width 17 height 5
select select "service"
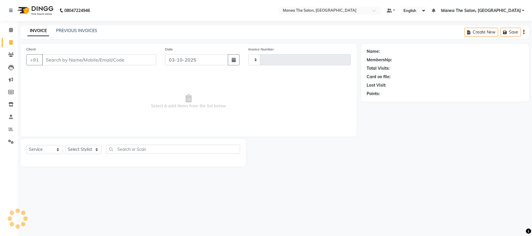
type input "2456"
select select "7351"
drag, startPoint x: 65, startPoint y: 56, endPoint x: 67, endPoint y: 60, distance: 4.2
click at [65, 56] on input "Client" at bounding box center [99, 59] width 114 height 11
type input "m"
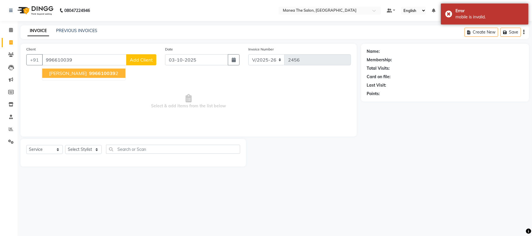
click at [83, 76] on button "[PERSON_NAME] 996610039 2" at bounding box center [83, 73] width 83 height 9
type input "9966100392"
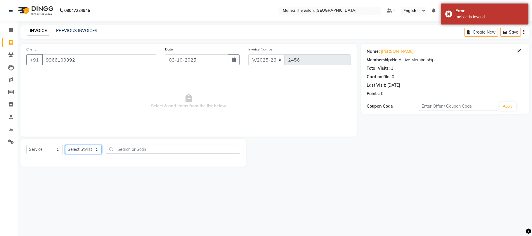
click at [88, 149] on select "Select Stylist [PERSON_NAME] Divya Lakshmi [PERSON_NAME] [PERSON_NAME]" at bounding box center [83, 149] width 36 height 9
select select "63586"
click at [65, 145] on select "Select Stylist [PERSON_NAME] Divya Lakshmi [PERSON_NAME] [PERSON_NAME]" at bounding box center [83, 149] width 36 height 9
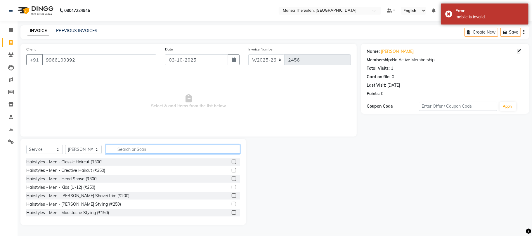
click at [133, 153] on input "text" at bounding box center [173, 149] width 134 height 9
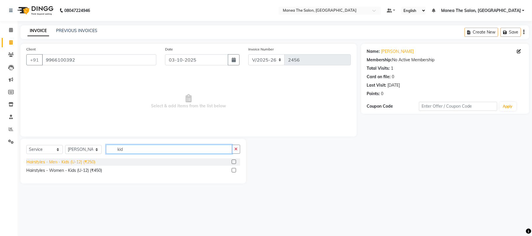
type input "kid"
click at [92, 162] on div "Hairstyles - Men - Kids (U-12) (₹250)" at bounding box center [60, 162] width 69 height 6
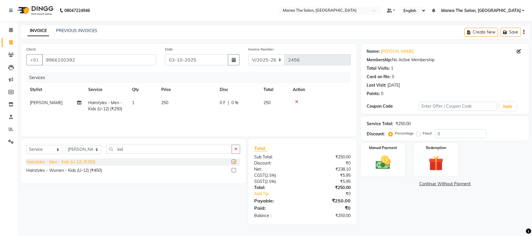
checkbox input "false"
click at [462, 139] on div "Service Total: ₹250.00 Discount: Percentage Fixed 0" at bounding box center [445, 128] width 168 height 25
click at [458, 133] on input "0" at bounding box center [460, 133] width 51 height 9
type input "1"
click at [297, 101] on icon at bounding box center [296, 102] width 3 height 4
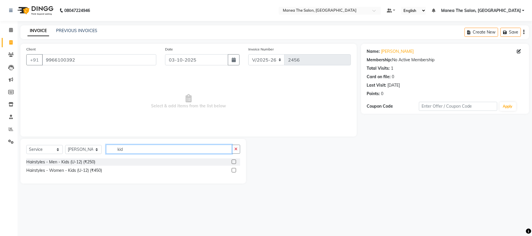
click at [150, 148] on input "kid" at bounding box center [169, 149] width 126 height 9
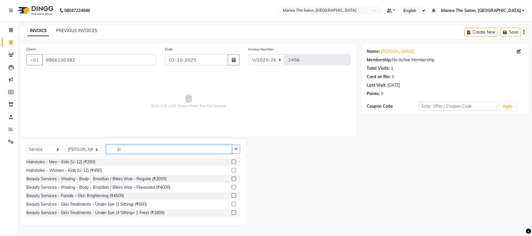
type input "k"
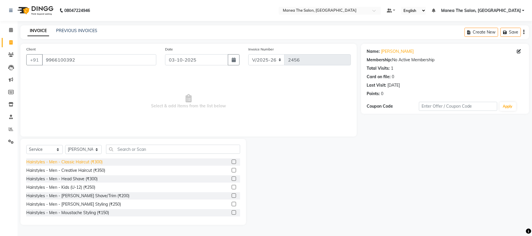
click at [78, 163] on div "Hairstyles - Men - Classic Haircut (₹300)" at bounding box center [64, 162] width 76 height 6
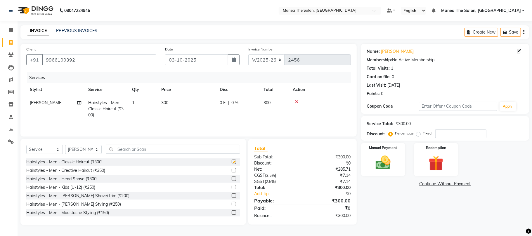
checkbox input "false"
click at [450, 133] on input "number" at bounding box center [460, 133] width 51 height 9
type input "1"
type input "2"
type input "1"
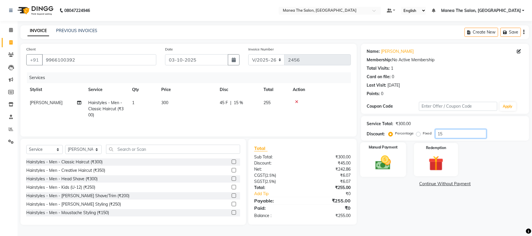
type input "15"
click at [377, 164] on img at bounding box center [382, 163] width 25 height 18
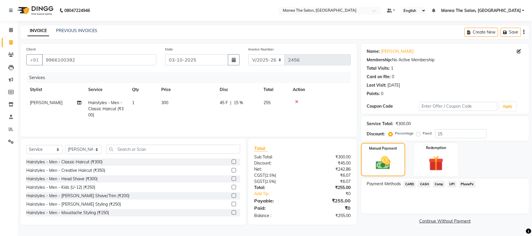
click at [451, 183] on span "UPI" at bounding box center [451, 184] width 9 height 7
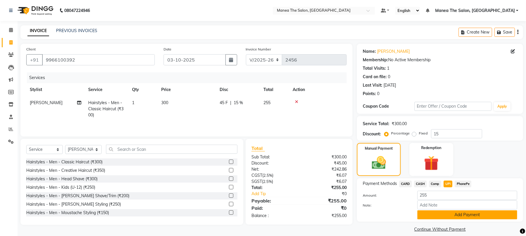
click at [457, 214] on button "Add Payment" at bounding box center [467, 214] width 100 height 9
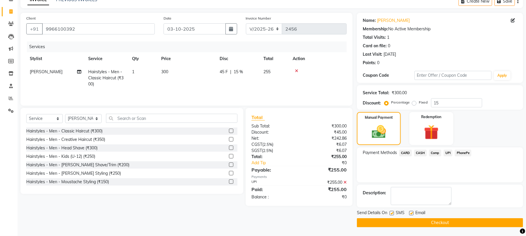
scroll to position [32, 0]
click at [432, 224] on button "Checkout" at bounding box center [440, 222] width 166 height 9
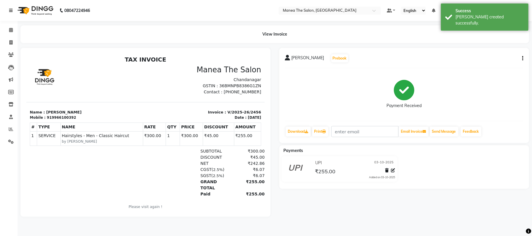
click at [10, 11] on icon at bounding box center [11, 10] width 4 height 4
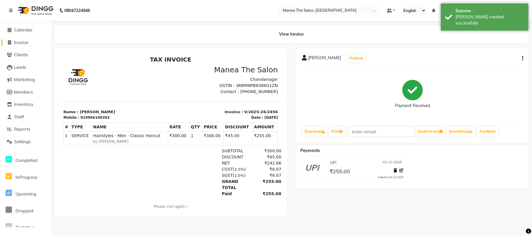
click at [19, 44] on span "Invoice" at bounding box center [21, 43] width 14 height 6
select select "service"
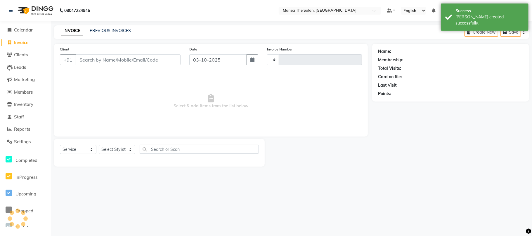
type input "2457"
select select "7351"
click at [101, 31] on link "PREVIOUS INVOICES" at bounding box center [110, 30] width 41 height 5
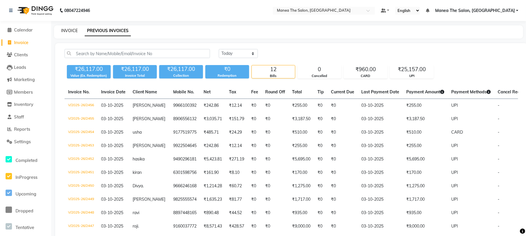
click at [73, 30] on link "INVOICE" at bounding box center [69, 30] width 17 height 5
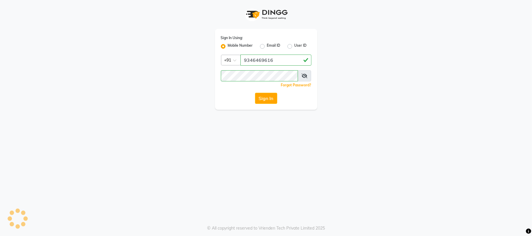
click at [115, 30] on div "Sign In Using: Mobile Number Email ID User ID Country Code × [PHONE_NUMBER] Rem…" at bounding box center [266, 55] width 333 height 110
click at [270, 103] on button "Sign In" at bounding box center [266, 98] width 22 height 11
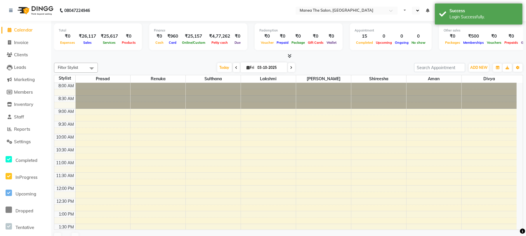
select select "en"
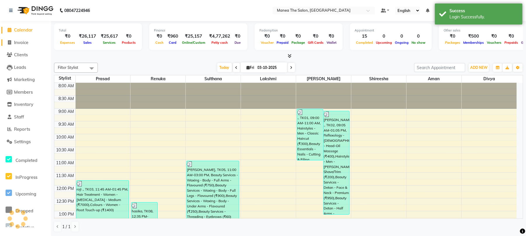
click at [27, 44] on span "Invoice" at bounding box center [21, 43] width 14 height 6
select select "service"
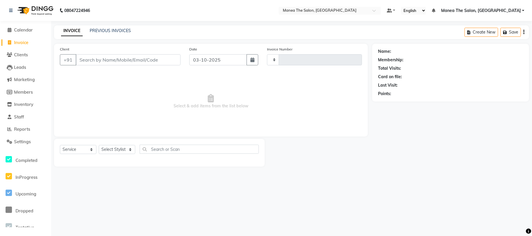
type input "2457"
select select "7351"
click at [118, 151] on select "Select Stylist [PERSON_NAME] Divya Lakshmi [PERSON_NAME] [PERSON_NAME]" at bounding box center [117, 149] width 36 height 9
select select "63576"
click at [99, 145] on select "Select Stylist [PERSON_NAME] Divya Lakshmi [PERSON_NAME] [PERSON_NAME]" at bounding box center [117, 149] width 36 height 9
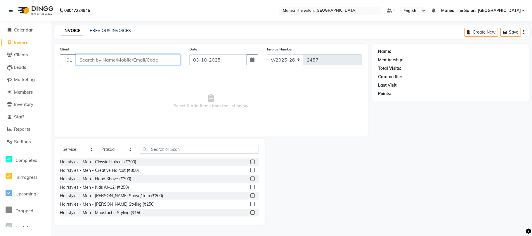
click at [155, 60] on input "Client" at bounding box center [128, 59] width 105 height 11
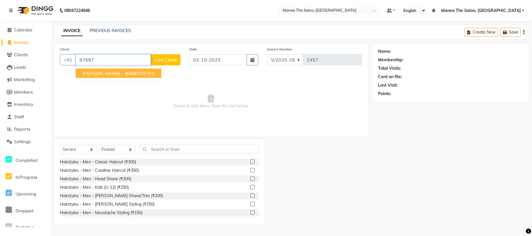
click at [114, 68] on ngb-typeahead-window "[PERSON_NAME] . 97697 20792" at bounding box center [118, 73] width 86 height 15
click at [124, 72] on ngb-highlight "97697 20792" at bounding box center [139, 73] width 30 height 6
type input "9769720792"
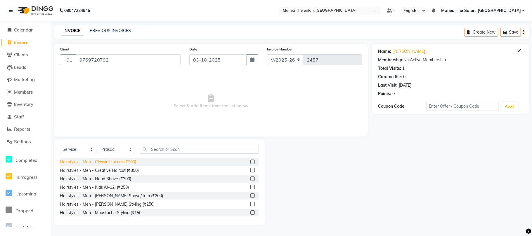
click at [111, 161] on div "Hairstyles - Men - Classic Haircut (₹300)" at bounding box center [98, 162] width 76 height 6
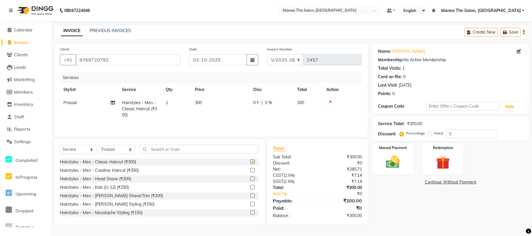
checkbox input "false"
click at [177, 152] on input "text" at bounding box center [199, 149] width 119 height 9
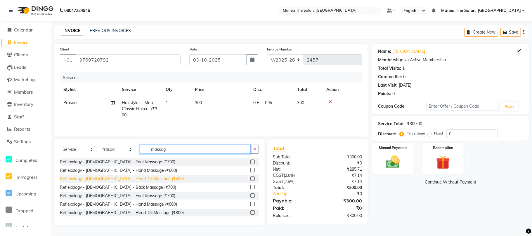
type input "massag"
click at [105, 180] on div "Reflexology - [DEMOGRAPHIC_DATA] - Head-Oil Massage (₹400)" at bounding box center [122, 179] width 124 height 6
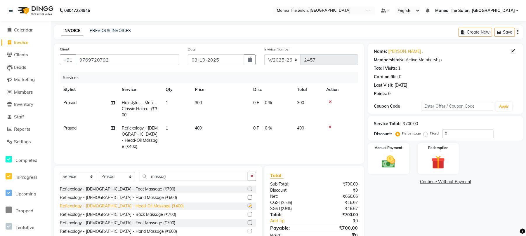
checkbox input "false"
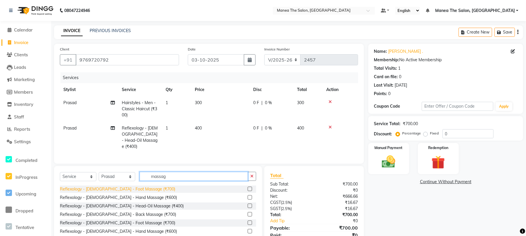
drag, startPoint x: 181, startPoint y: 174, endPoint x: 74, endPoint y: 189, distance: 108.0
click at [74, 189] on div "Select Service Product Membership Package Voucher Prepaid Gift Card Select Styl…" at bounding box center [158, 209] width 208 height 86
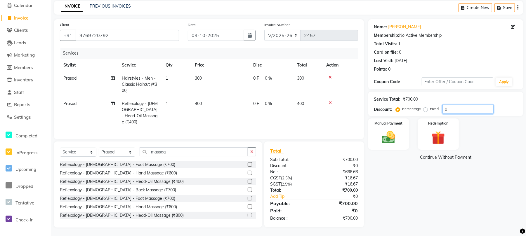
click at [454, 109] on input "0" at bounding box center [467, 109] width 51 height 9
click at [386, 138] on img at bounding box center [388, 137] width 23 height 16
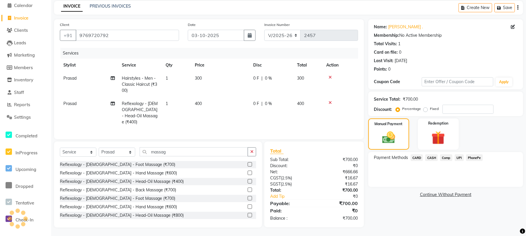
click at [459, 157] on span "UPI" at bounding box center [459, 157] width 9 height 7
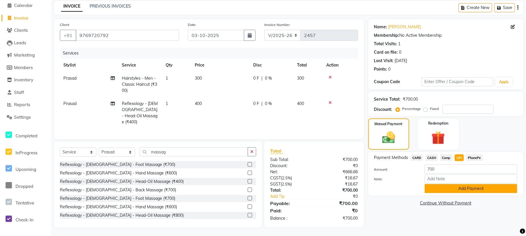
click at [456, 191] on button "Add Payment" at bounding box center [470, 188] width 93 height 9
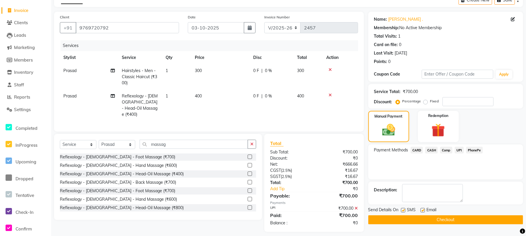
scroll to position [36, 0]
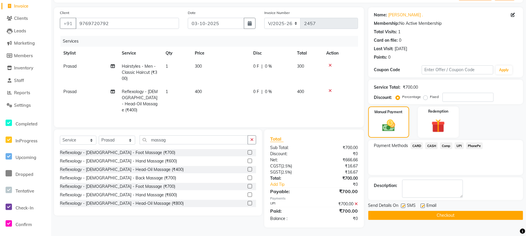
click at [431, 217] on button "Checkout" at bounding box center [445, 215] width 155 height 9
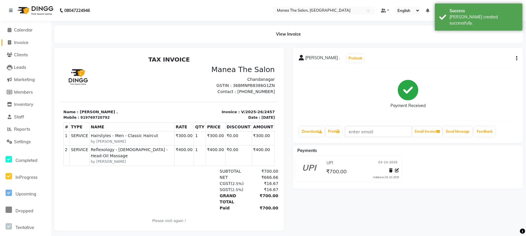
click at [22, 40] on span "Invoice" at bounding box center [21, 43] width 14 height 6
select select "service"
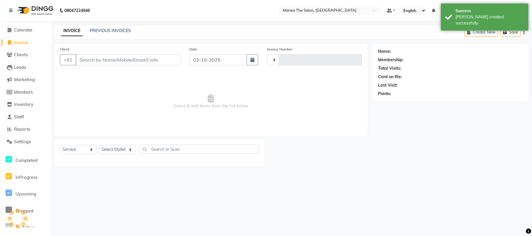
type input "2458"
select select "7351"
click at [109, 29] on link "PREVIOUS INVOICES" at bounding box center [110, 30] width 41 height 5
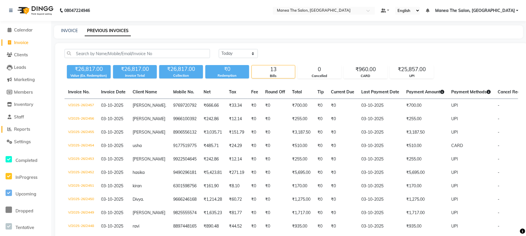
click at [28, 129] on span "Reports" at bounding box center [22, 129] width 16 height 6
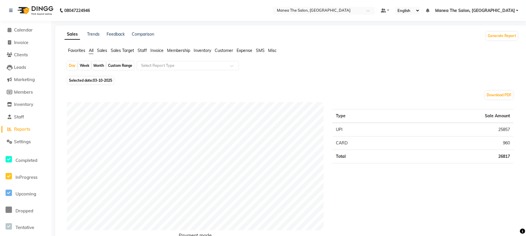
click at [95, 66] on div "Month" at bounding box center [98, 66] width 13 height 8
select select "10"
select select "2025"
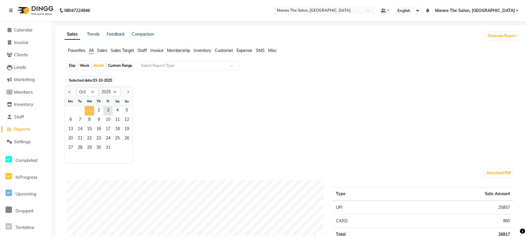
click at [88, 112] on span "1" at bounding box center [89, 110] width 9 height 9
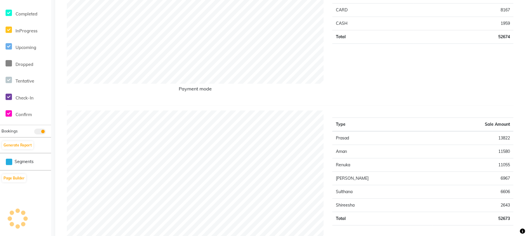
scroll to position [156, 0]
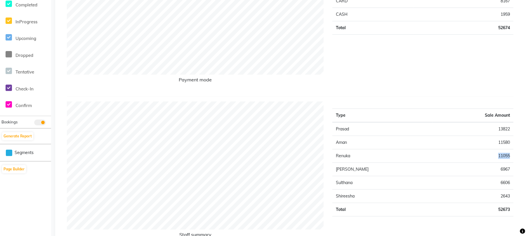
drag, startPoint x: 513, startPoint y: 154, endPoint x: 461, endPoint y: 152, distance: 51.4
click at [479, 155] on td "11055" at bounding box center [472, 155] width 81 height 13
click at [459, 151] on td "11055" at bounding box center [472, 155] width 81 height 13
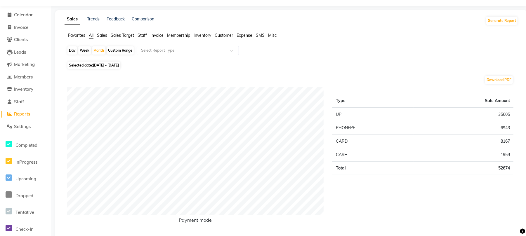
scroll to position [0, 0]
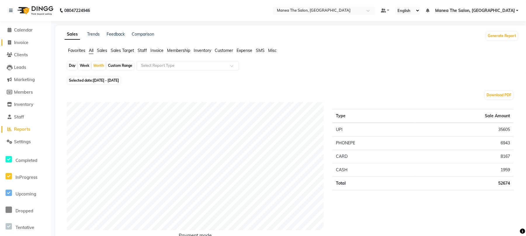
click at [18, 41] on span "Invoice" at bounding box center [21, 43] width 14 height 6
select select "service"
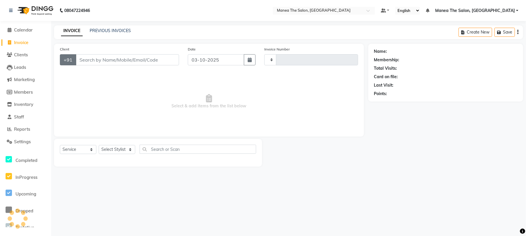
type input "2458"
select select "7351"
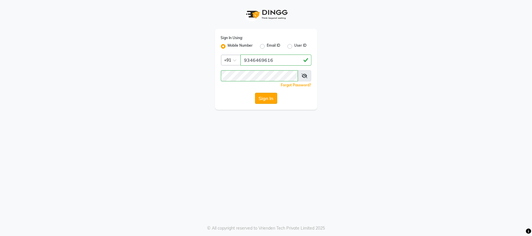
click at [264, 99] on button "Sign In" at bounding box center [266, 98] width 22 height 11
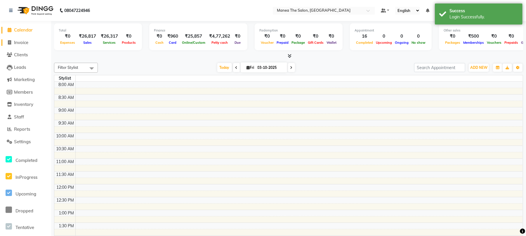
click at [22, 44] on span "Invoice" at bounding box center [21, 43] width 14 height 6
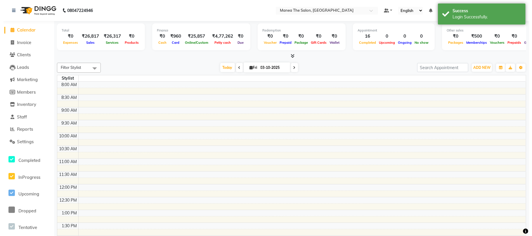
select select "service"
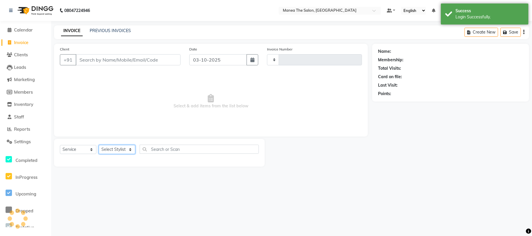
click at [116, 147] on select "Select Stylist" at bounding box center [117, 149] width 36 height 9
type input "2458"
select select "7351"
click at [119, 148] on select "Select Stylist [PERSON_NAME] Divya Lakshmi [PERSON_NAME] [PERSON_NAME]" at bounding box center [117, 149] width 36 height 9
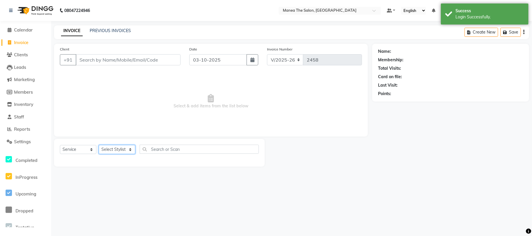
click at [119, 148] on select "Select Stylist [PERSON_NAME] Divya Lakshmi [PERSON_NAME] [PERSON_NAME]" at bounding box center [117, 149] width 36 height 9
select select "63586"
click at [99, 145] on select "Select Stylist [PERSON_NAME] Divya Lakshmi [PERSON_NAME] [PERSON_NAME]" at bounding box center [117, 149] width 36 height 9
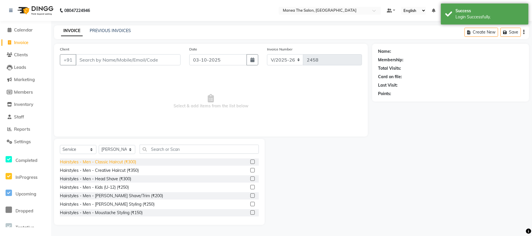
click at [127, 161] on div "Hairstyles - Men - Classic Haircut (₹300)" at bounding box center [98, 162] width 76 height 6
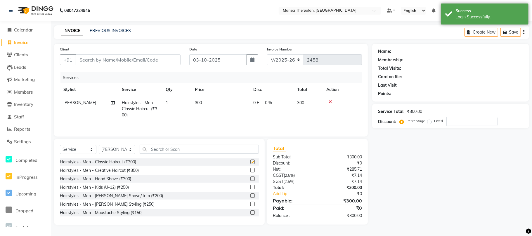
checkbox input "false"
click at [131, 196] on div "Hairstyles - Men - [PERSON_NAME] Shave/Trim (₹200)" at bounding box center [111, 196] width 103 height 6
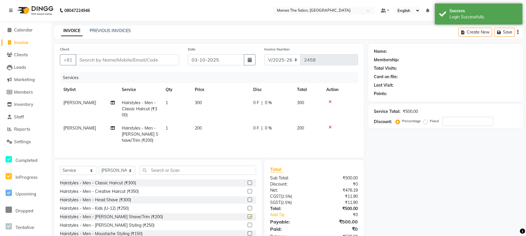
checkbox input "false"
click at [453, 123] on input "number" at bounding box center [467, 121] width 51 height 9
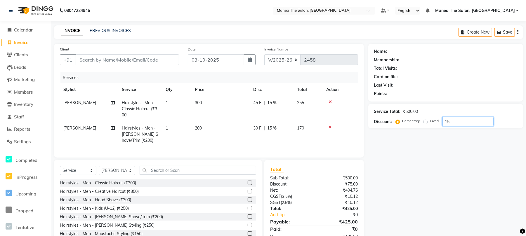
type input "15"
click at [123, 59] on input "Client" at bounding box center [127, 59] width 103 height 11
type input "9"
type input "0"
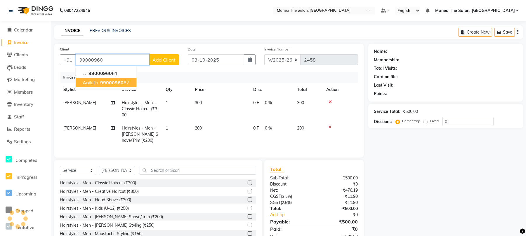
click at [121, 83] on span "99000960" at bounding box center [111, 83] width 23 height 6
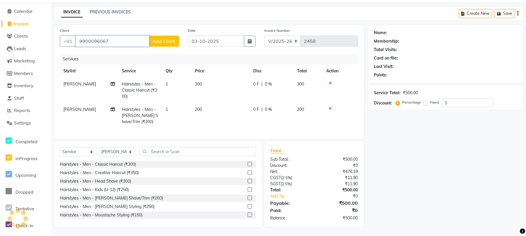
scroll to position [25, 0]
type input "9900096067"
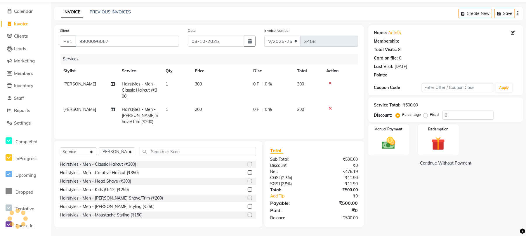
click at [476, 102] on div "Service Total: ₹500.00" at bounding box center [445, 105] width 143 height 6
click at [462, 111] on input "0" at bounding box center [467, 115] width 51 height 9
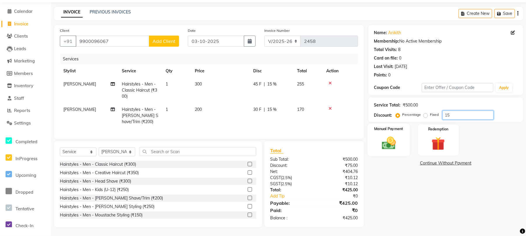
type input "15"
click at [387, 137] on img at bounding box center [388, 143] width 23 height 16
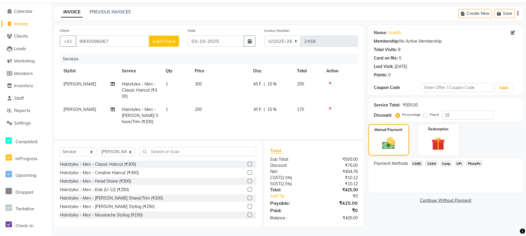
click at [461, 160] on span "UPI" at bounding box center [459, 163] width 9 height 7
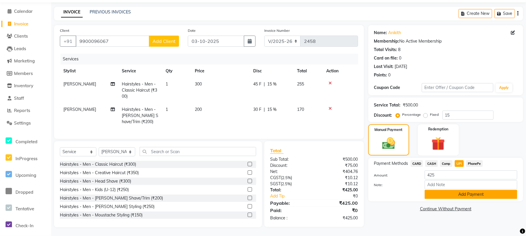
click at [468, 190] on button "Add Payment" at bounding box center [470, 194] width 93 height 9
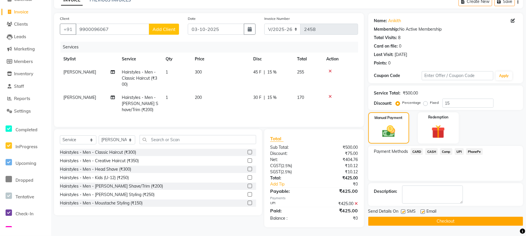
scroll to position [36, 0]
click at [426, 217] on button "Checkout" at bounding box center [445, 221] width 155 height 9
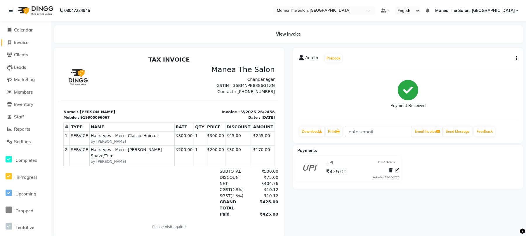
click at [20, 42] on span "Invoice" at bounding box center [21, 43] width 14 height 6
select select "7351"
select select "service"
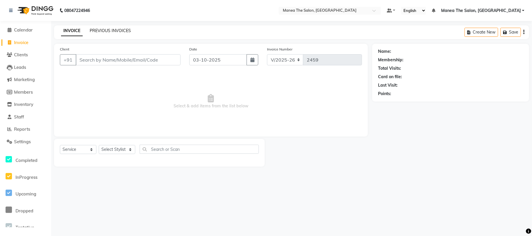
click at [110, 30] on link "PREVIOUS INVOICES" at bounding box center [110, 30] width 41 height 5
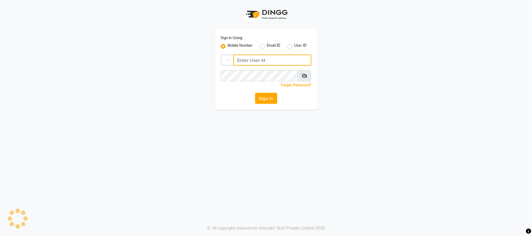
type input "9346469616"
